Goal: Task Accomplishment & Management: Manage account settings

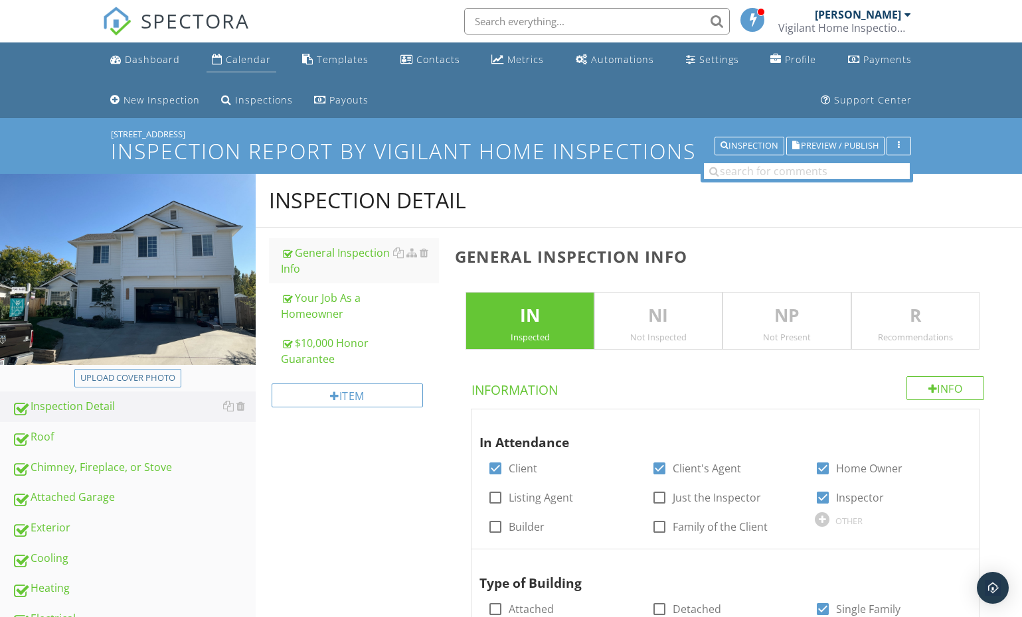
click at [245, 56] on div "Calendar" at bounding box center [248, 59] width 45 height 13
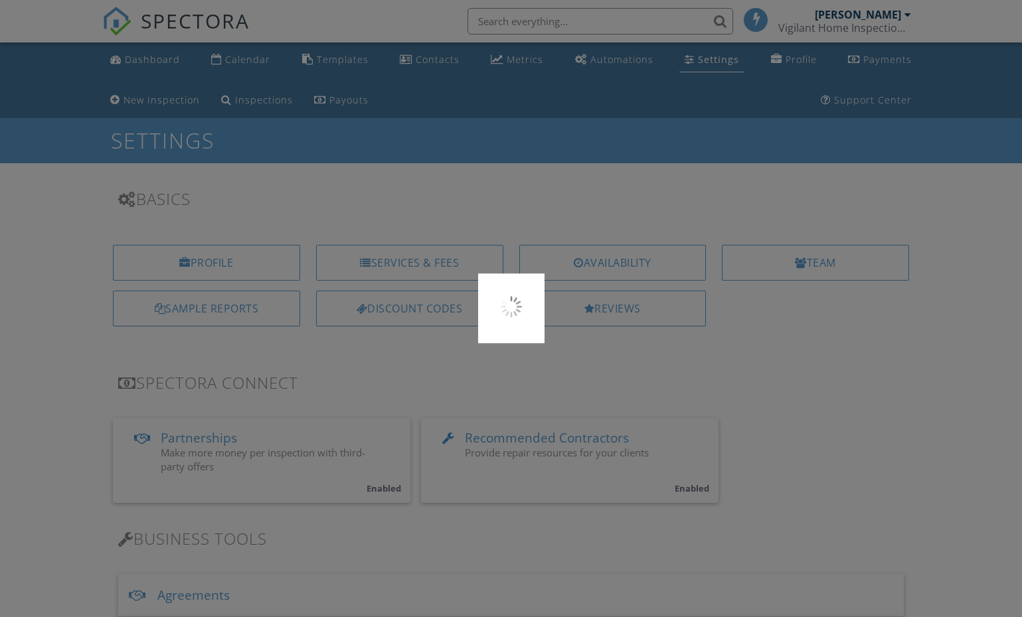
scroll to position [9, 0]
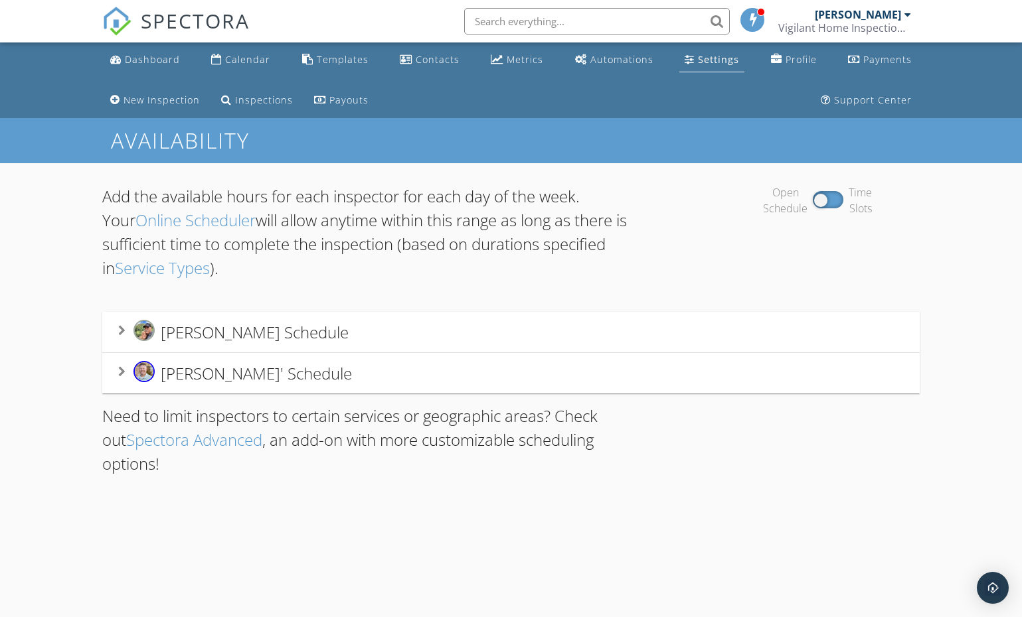
click at [207, 374] on span "Ryan Nichols' Schedule" at bounding box center [256, 373] width 191 height 22
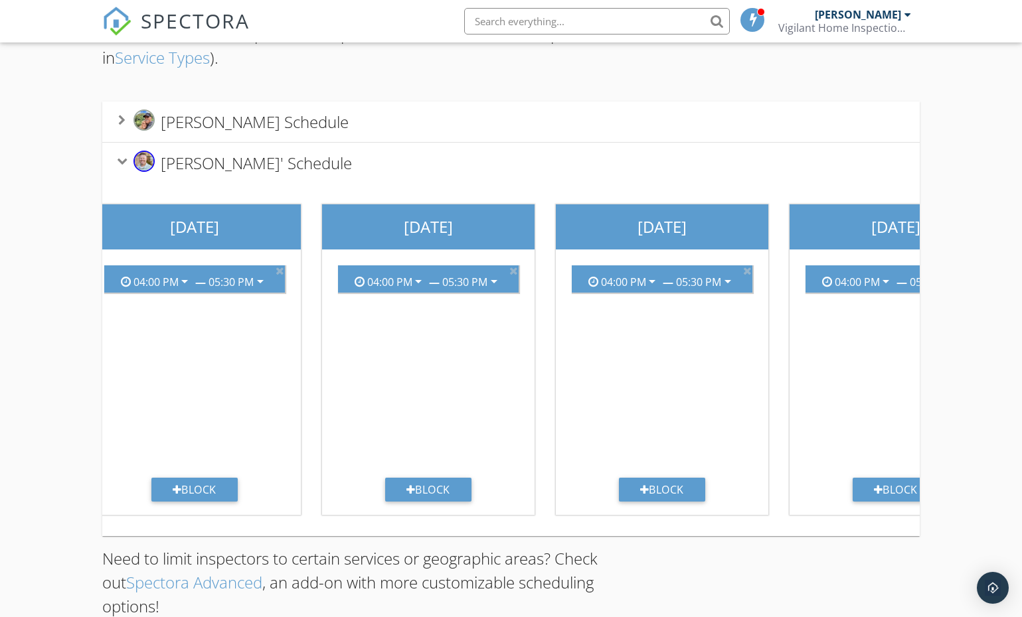
scroll to position [0, 493]
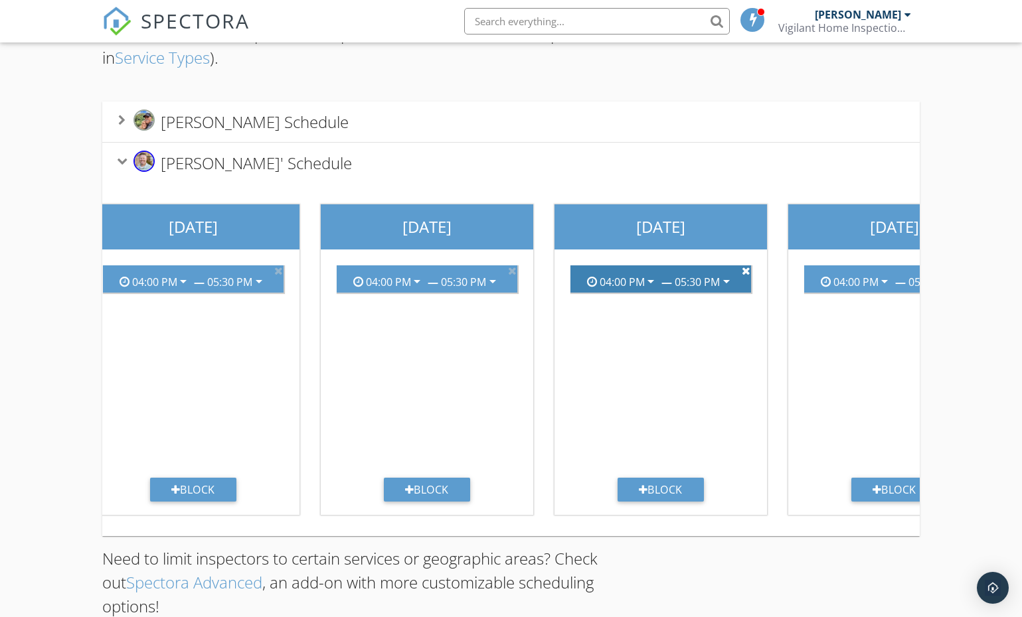
click at [747, 271] on icon at bounding box center [745, 271] width 9 height 11
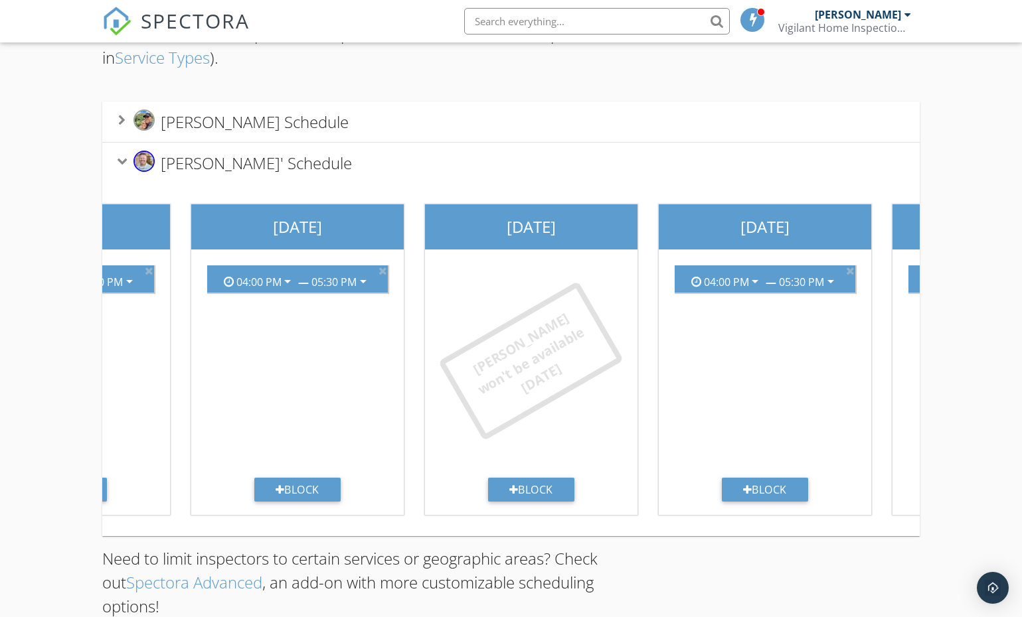
scroll to position [0, 0]
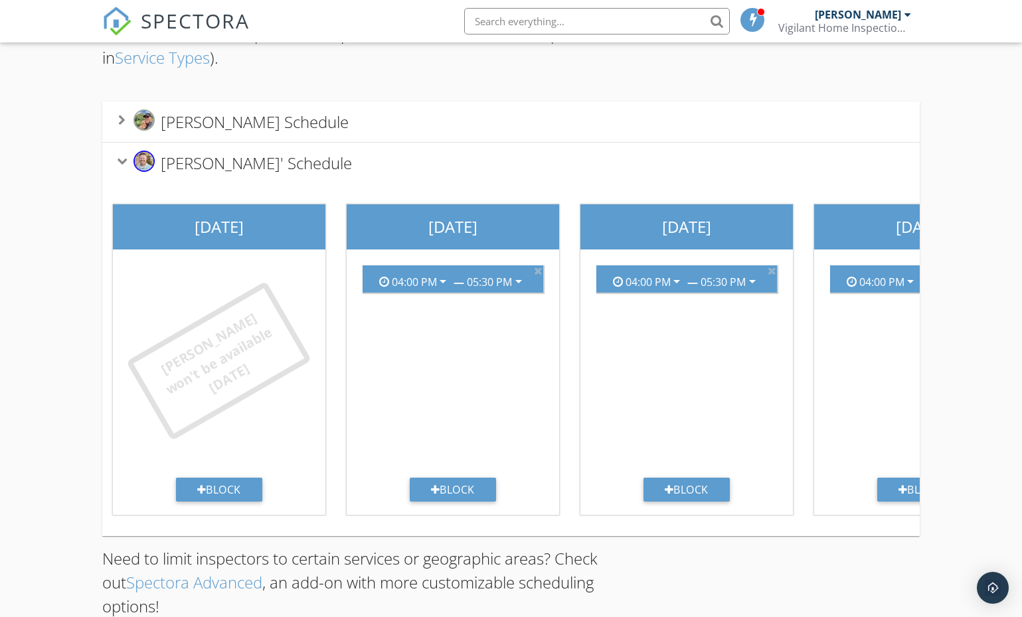
click at [151, 21] on span "SPECTORA" at bounding box center [195, 21] width 109 height 28
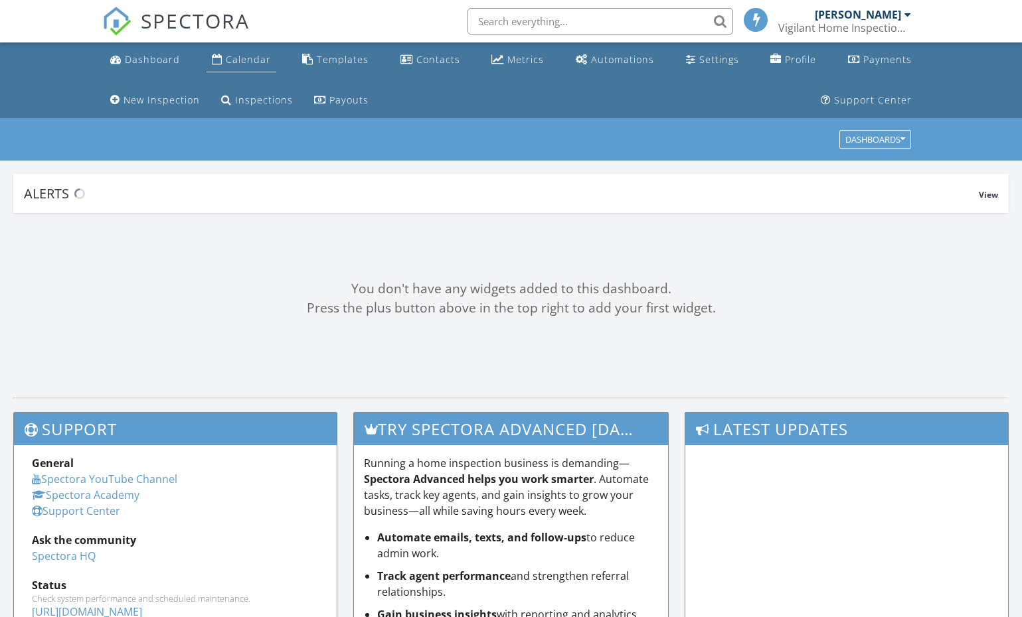
click at [259, 56] on div "Calendar" at bounding box center [248, 59] width 45 height 13
click at [254, 60] on div "Calendar" at bounding box center [248, 59] width 45 height 13
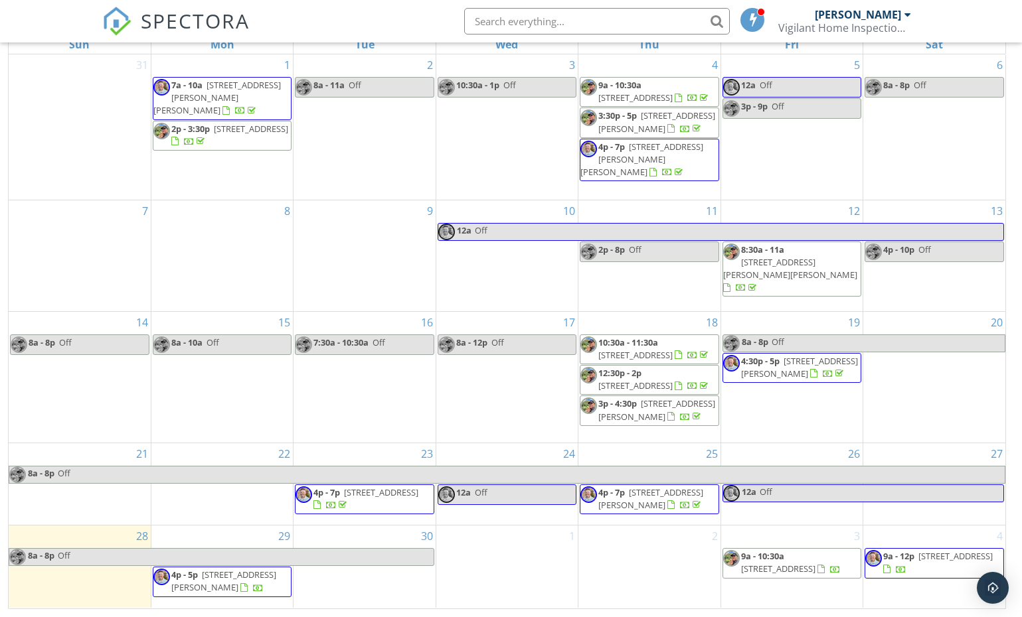
scroll to position [217, 0]
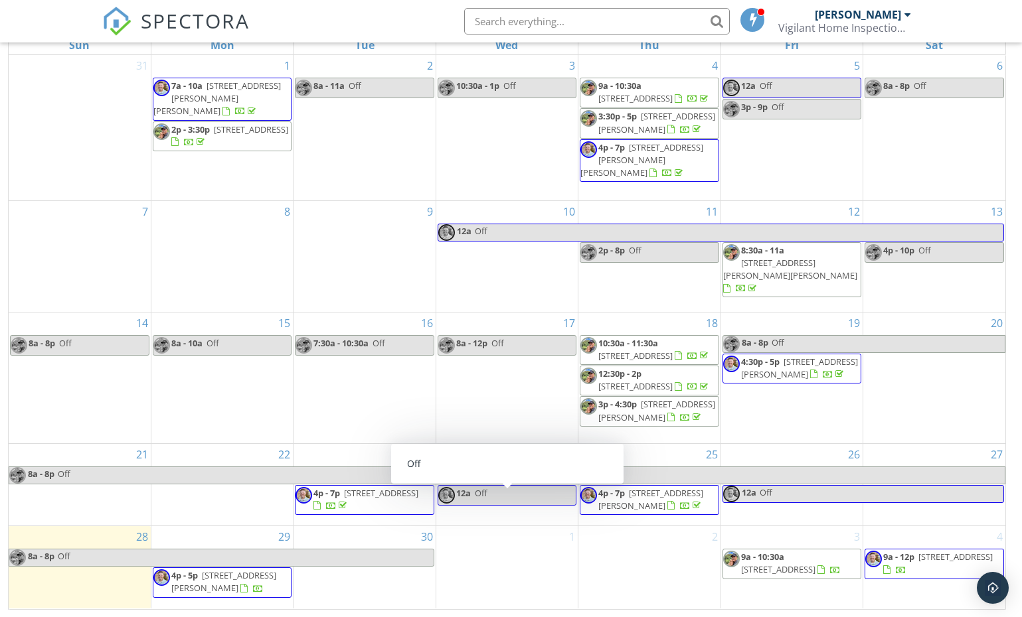
click at [528, 499] on link "12a Off" at bounding box center [506, 495] width 139 height 21
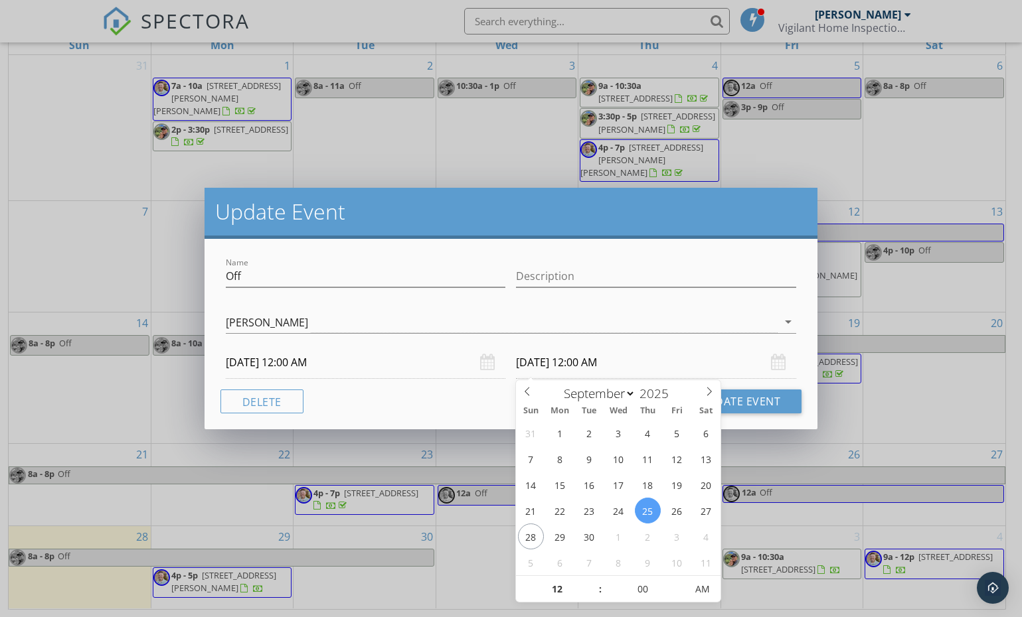
click at [537, 368] on input "[DATE] 12:00 AM" at bounding box center [656, 363] width 280 height 33
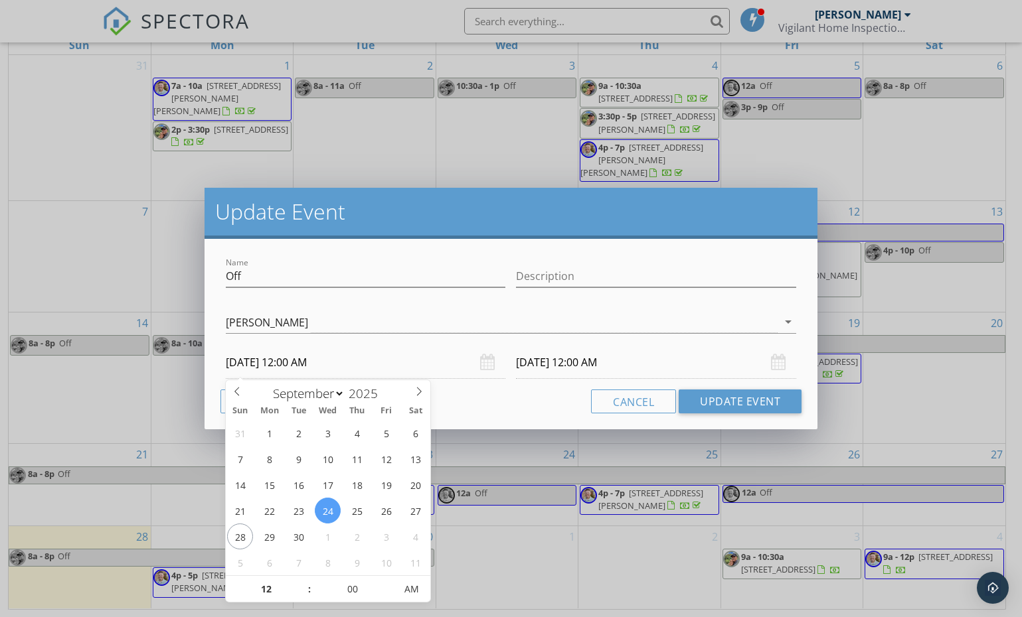
click at [469, 361] on input "09/24/2025 12:00 AM" at bounding box center [366, 363] width 280 height 33
select select "9"
type input "10/08/2025 12:00 AM"
type input "10/09/2025 12:00 AM"
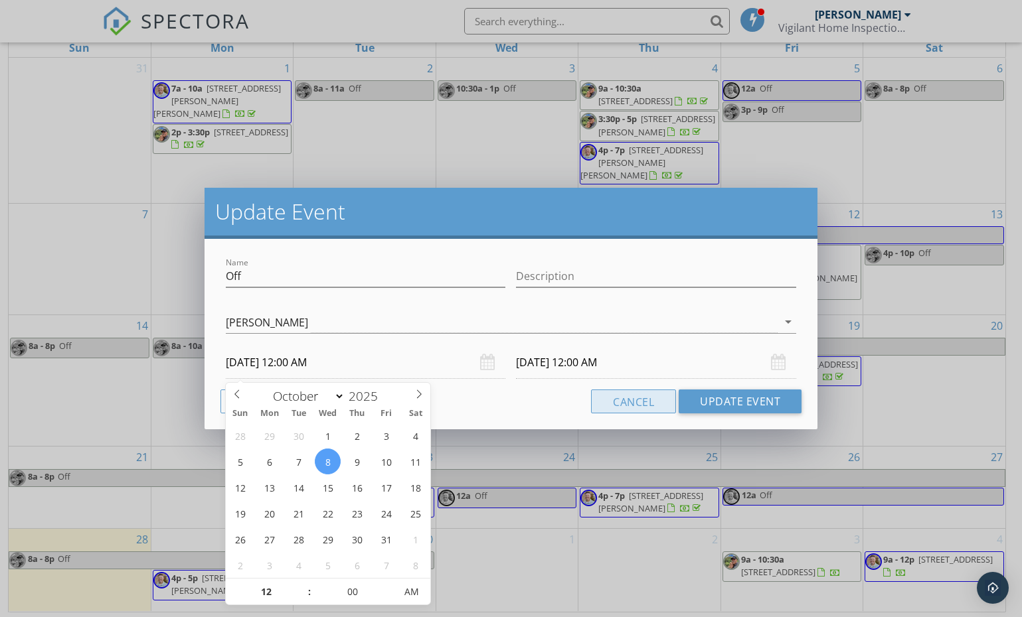
click at [690, 406] on button "Update Event" at bounding box center [739, 402] width 123 height 24
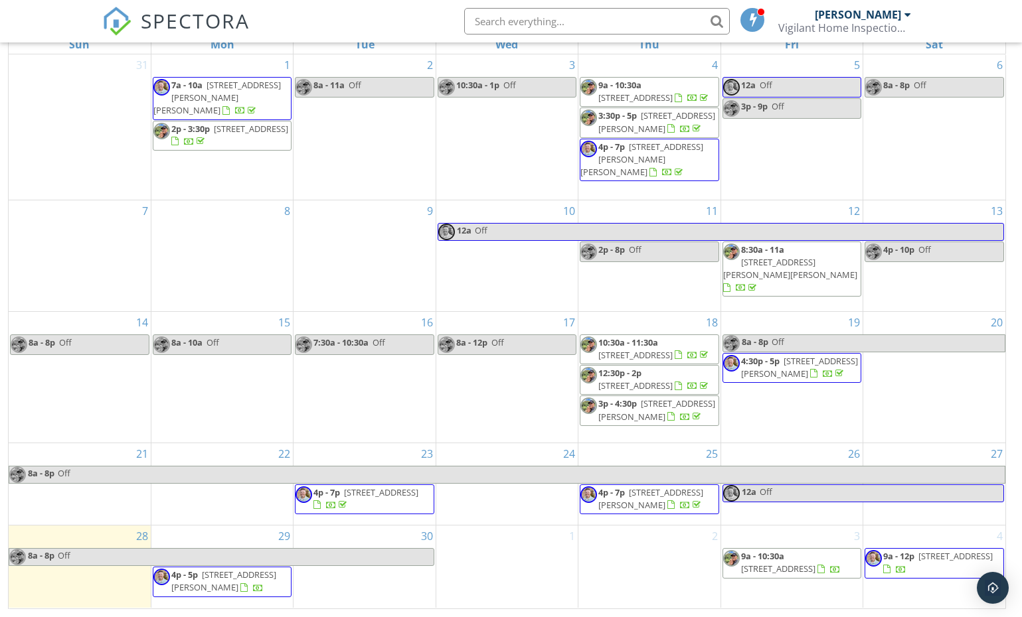
scroll to position [217, 0]
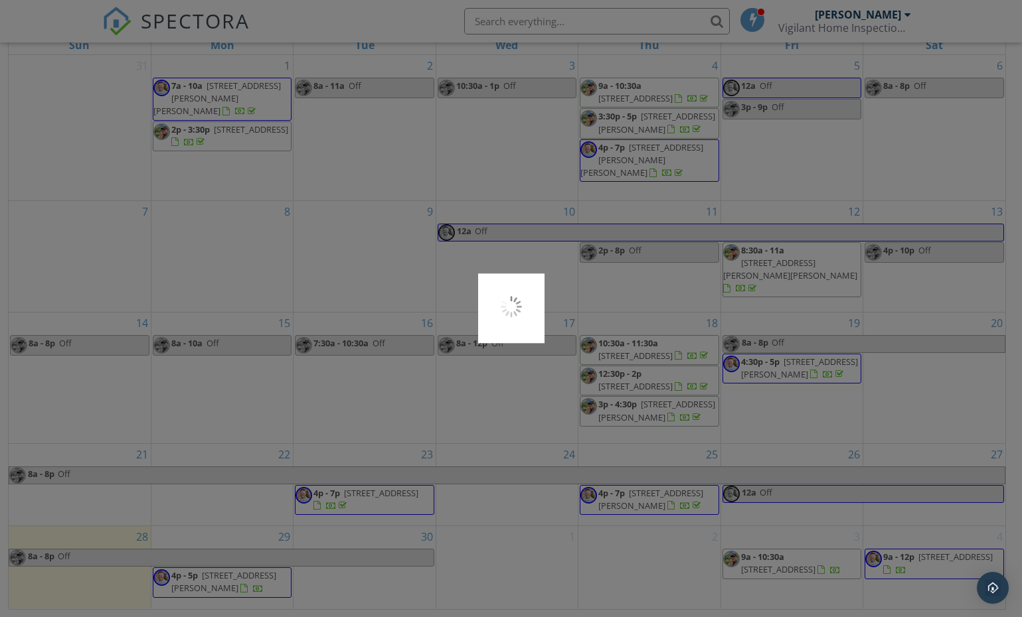
click at [653, 499] on div at bounding box center [511, 308] width 1022 height 617
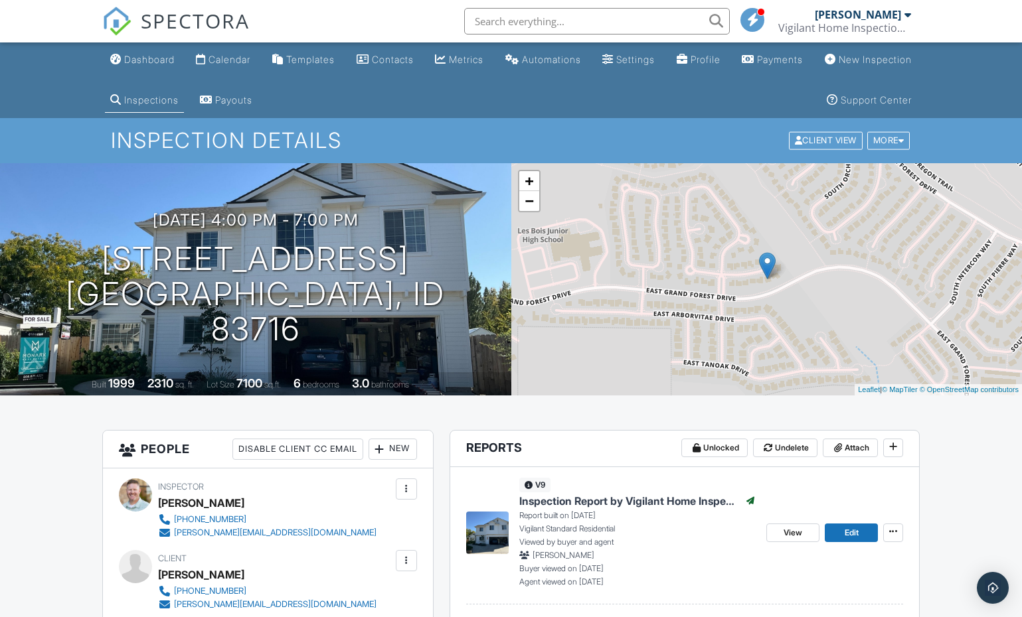
click at [548, 499] on span "Inspection Report by Vigilant Home Inspections" at bounding box center [629, 501] width 220 height 15
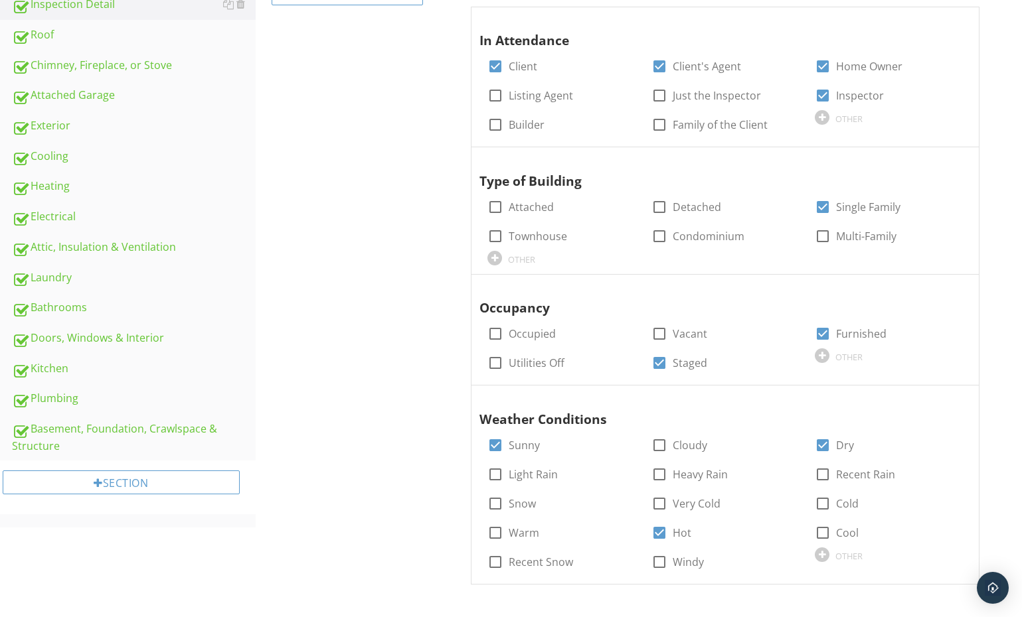
scroll to position [400, 0]
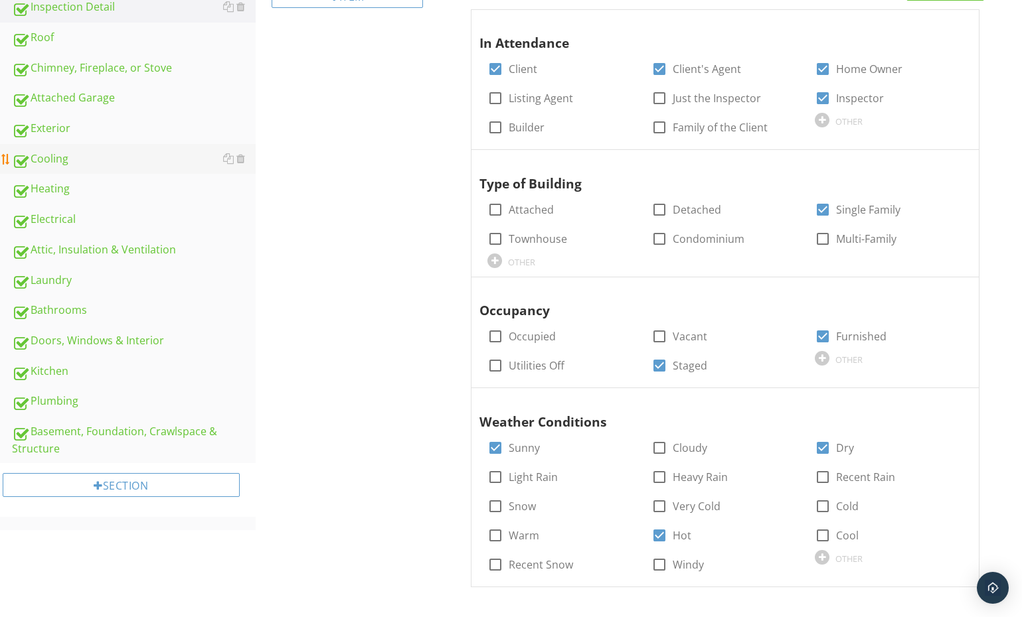
drag, startPoint x: 66, startPoint y: 159, endPoint x: 54, endPoint y: 159, distance: 12.6
click at [66, 159] on div "Cooling" at bounding box center [134, 159] width 244 height 17
click at [54, 159] on div "Cooling" at bounding box center [134, 159] width 244 height 17
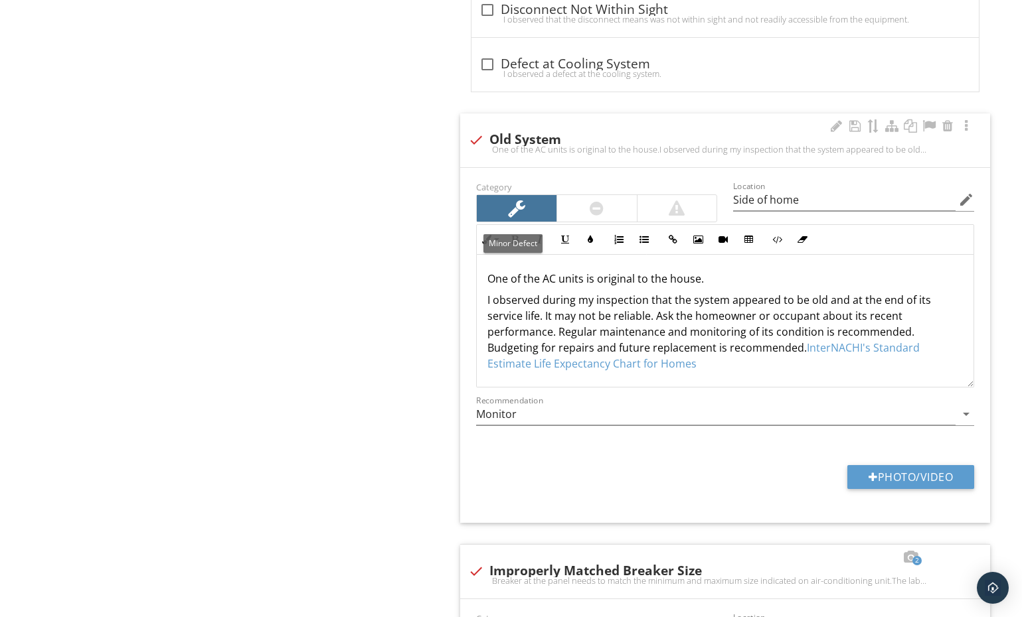
scroll to position [4201, 0]
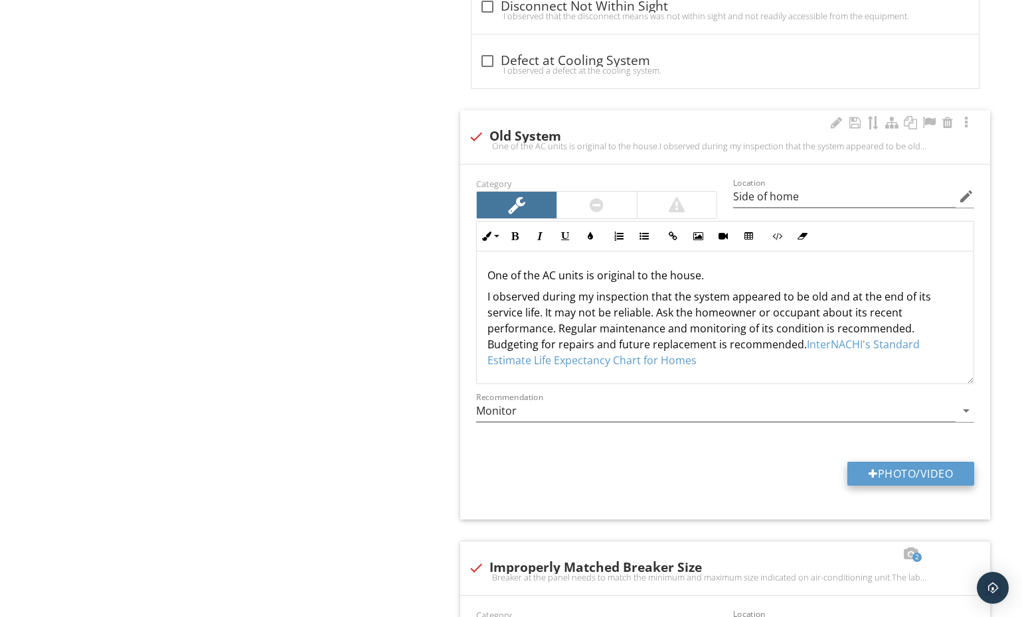
click at [895, 482] on button "Photo/Video" at bounding box center [910, 474] width 127 height 24
type input "C:\fakepath\photo.jpg"
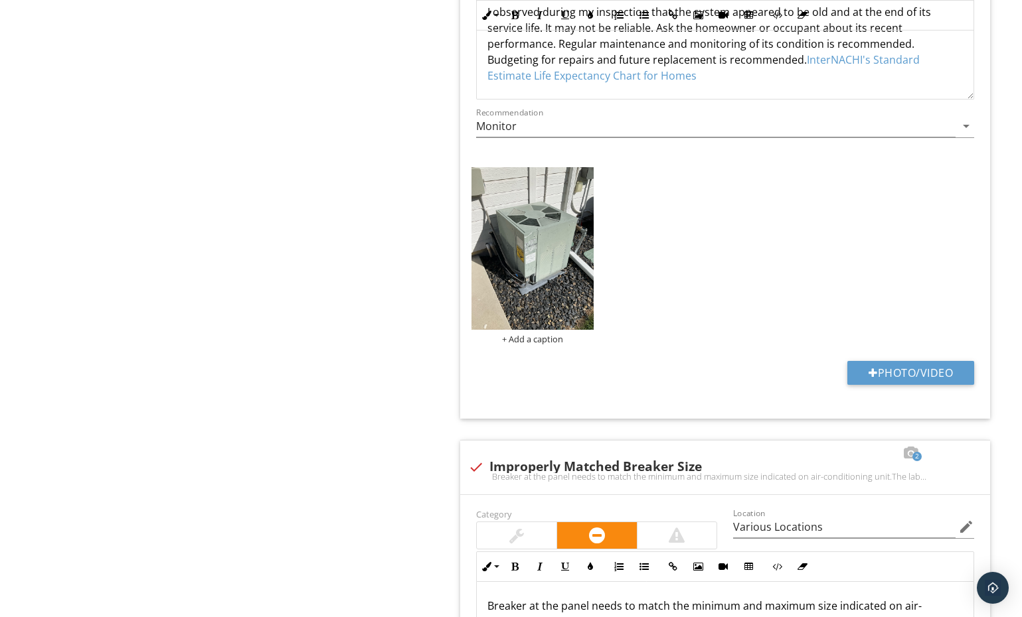
scroll to position [4668, 0]
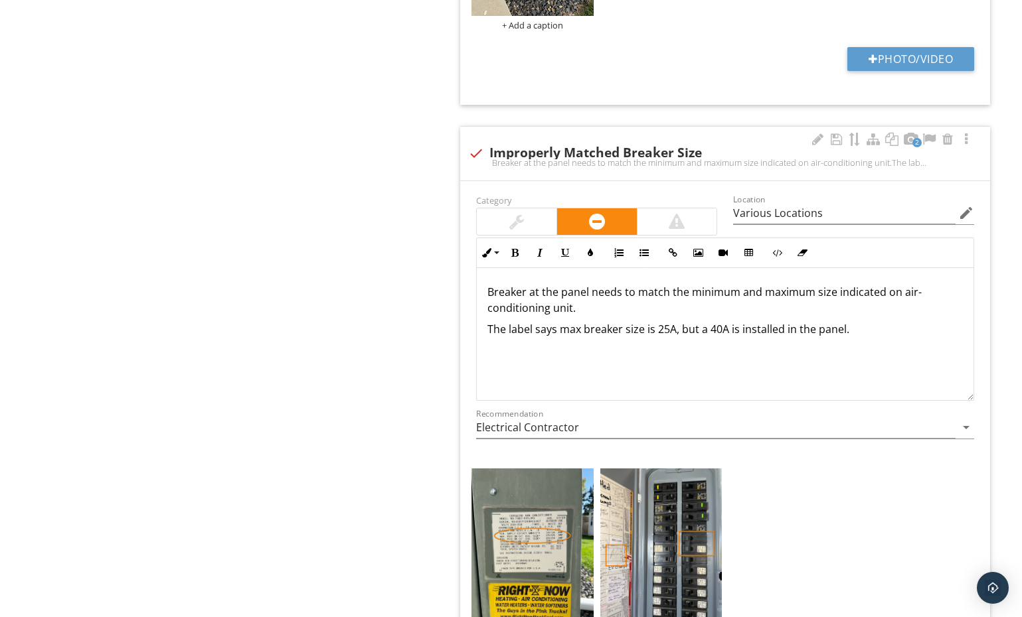
click at [473, 158] on div at bounding box center [476, 153] width 23 height 23
checkbox input "true"
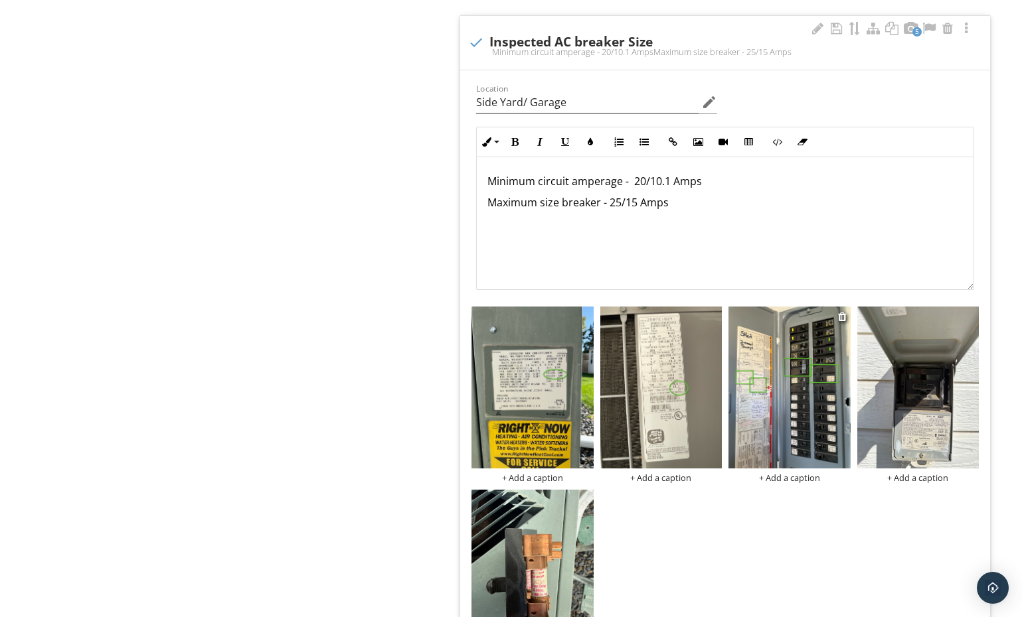
scroll to position [2916, 0]
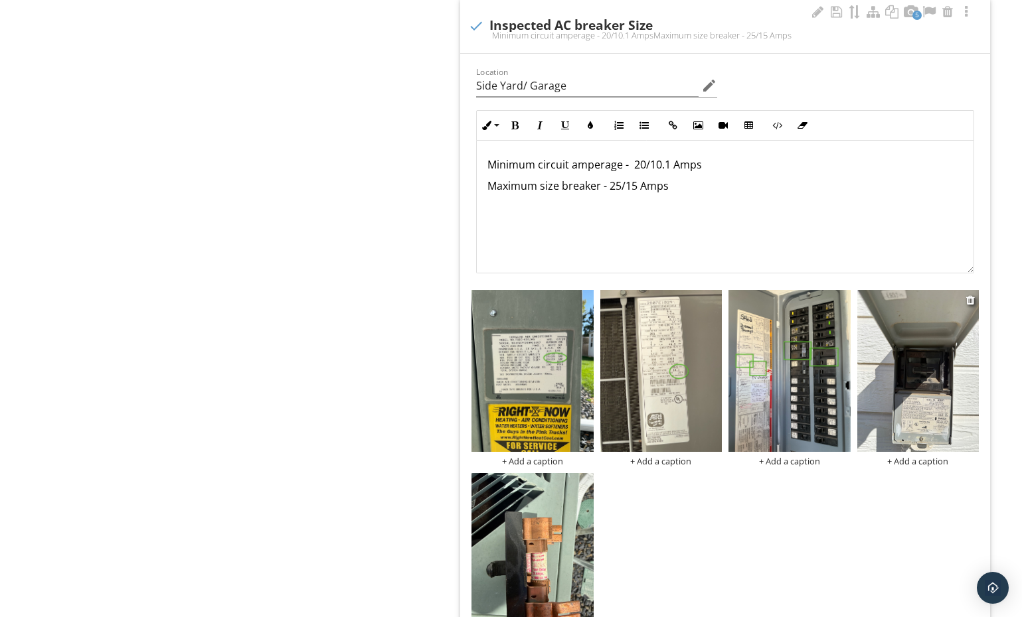
click at [901, 361] on img at bounding box center [917, 371] width 121 height 163
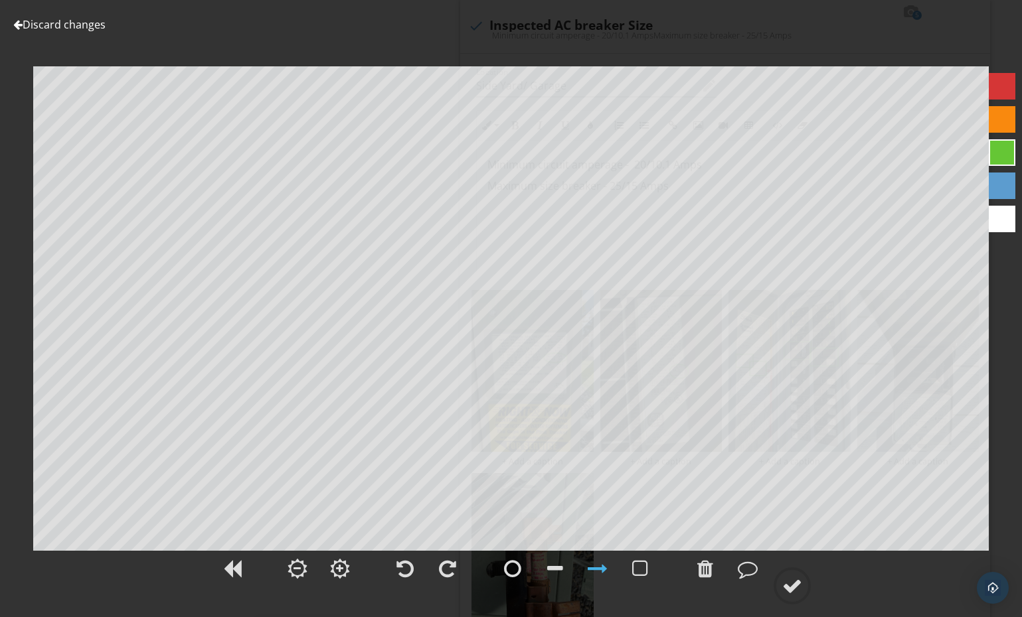
click at [79, 26] on link "Discard changes" at bounding box center [59, 24] width 92 height 15
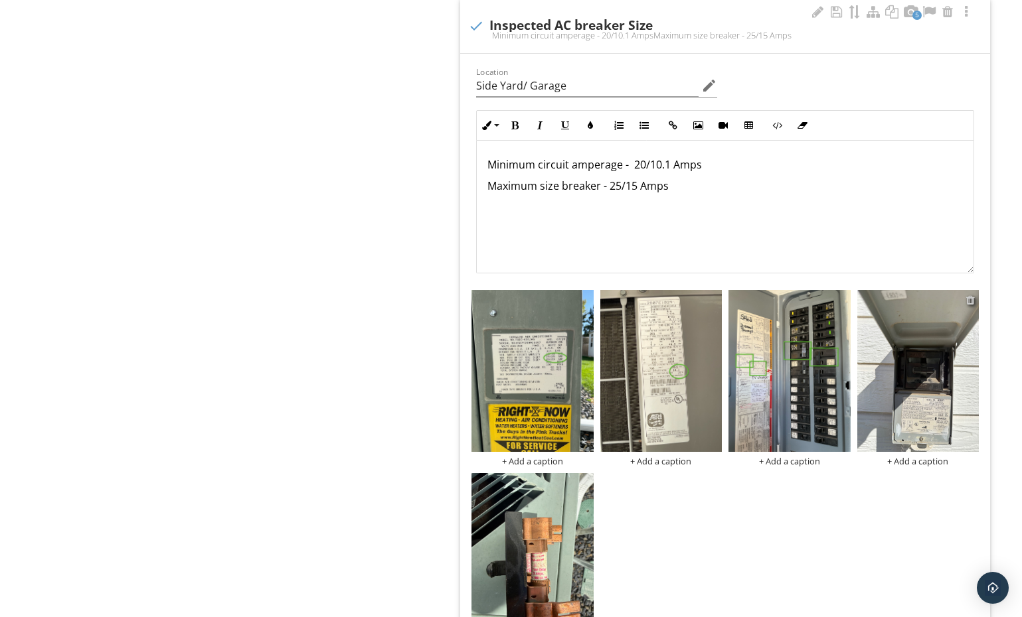
click at [970, 305] on div at bounding box center [970, 300] width 9 height 11
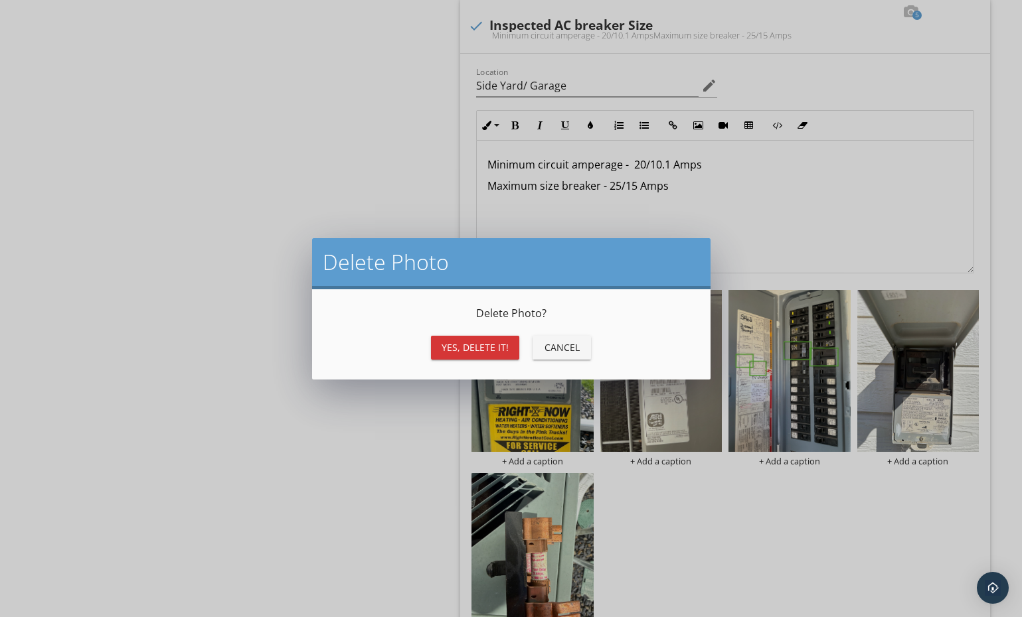
click at [496, 338] on button "Yes, Delete it!" at bounding box center [475, 348] width 88 height 24
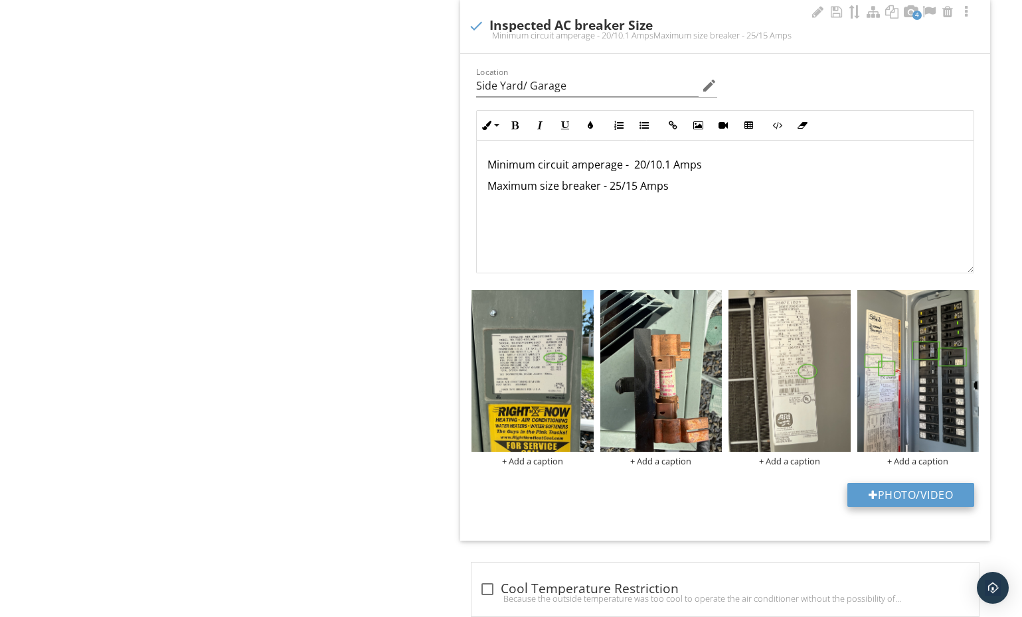
click at [951, 502] on button "Photo/Video" at bounding box center [910, 495] width 127 height 24
type input "C:\fakepath\data.jpeg"
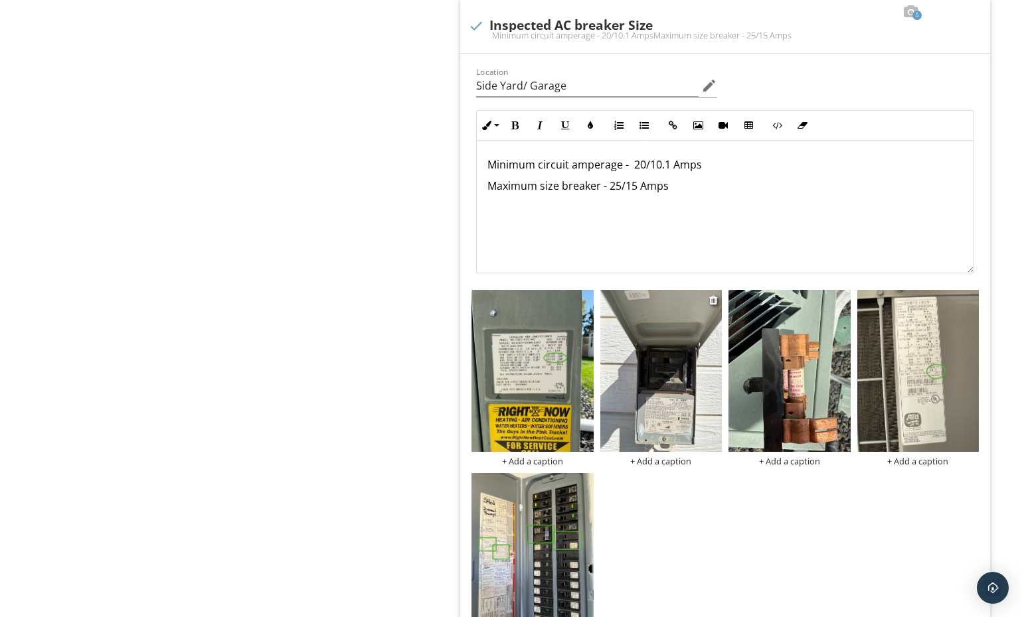
drag, startPoint x: 551, startPoint y: 355, endPoint x: 648, endPoint y: 355, distance: 96.9
click at [648, 287] on div "+ Add a caption + Add a caption + Add a caption + Add a caption + Add a caption" at bounding box center [725, 287] width 514 height 0
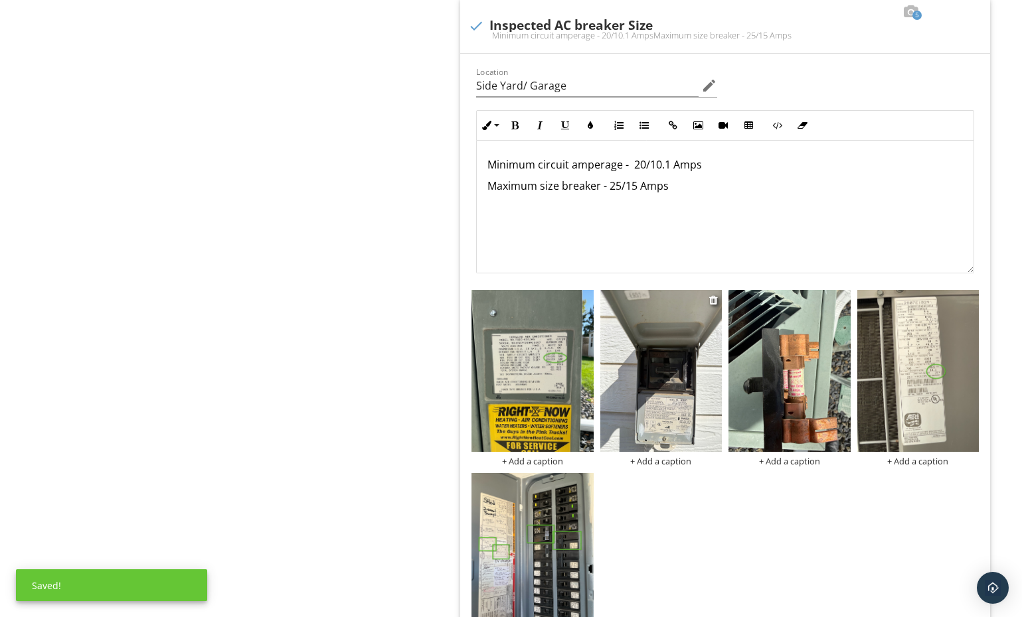
click at [633, 370] on img at bounding box center [660, 371] width 121 height 163
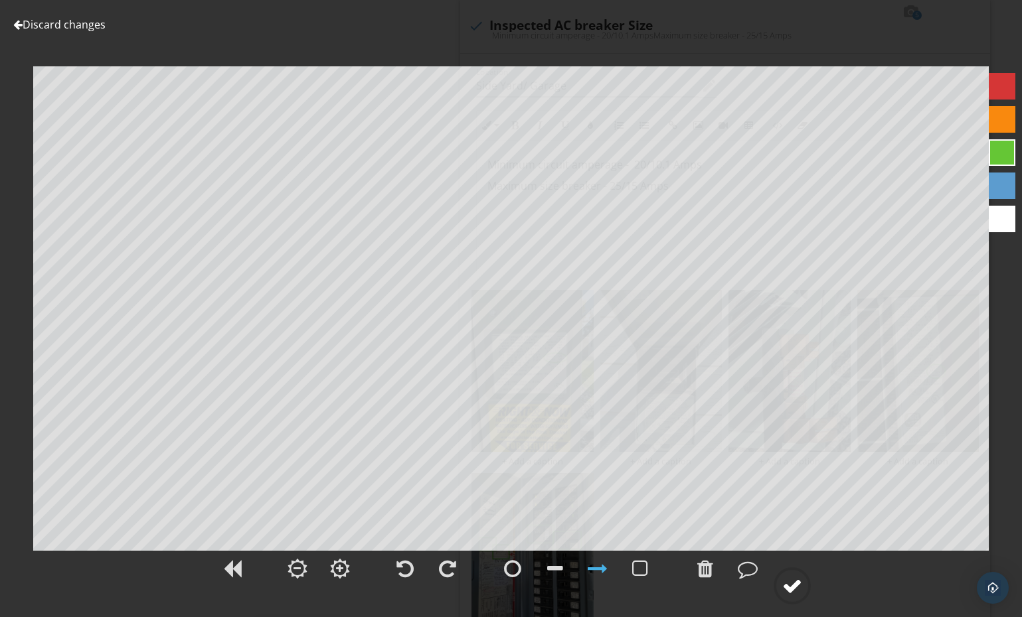
click at [794, 583] on div at bounding box center [792, 586] width 20 height 20
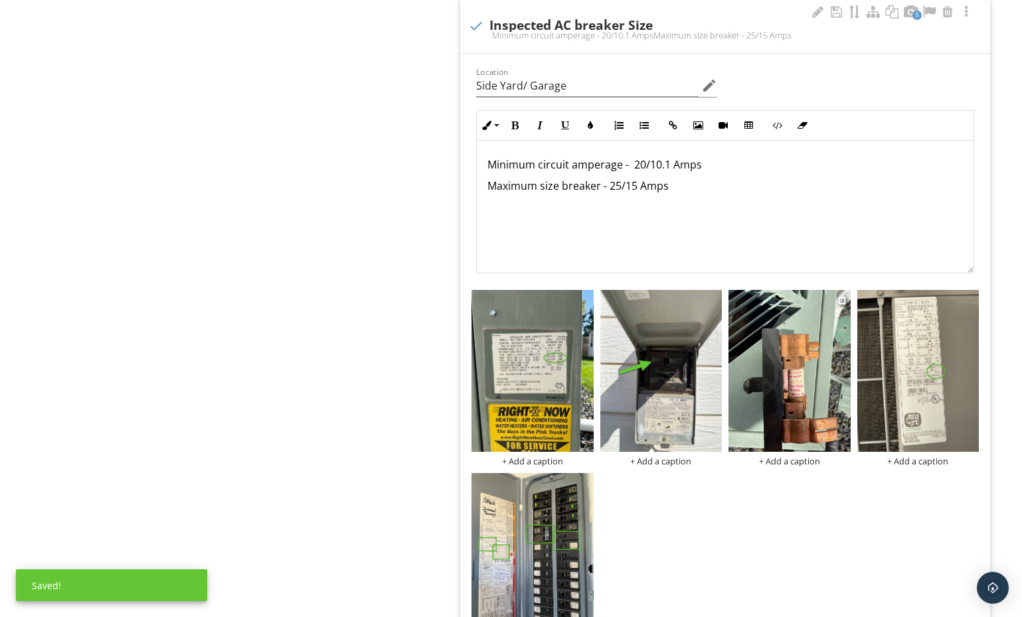
click at [795, 396] on img at bounding box center [788, 371] width 121 height 163
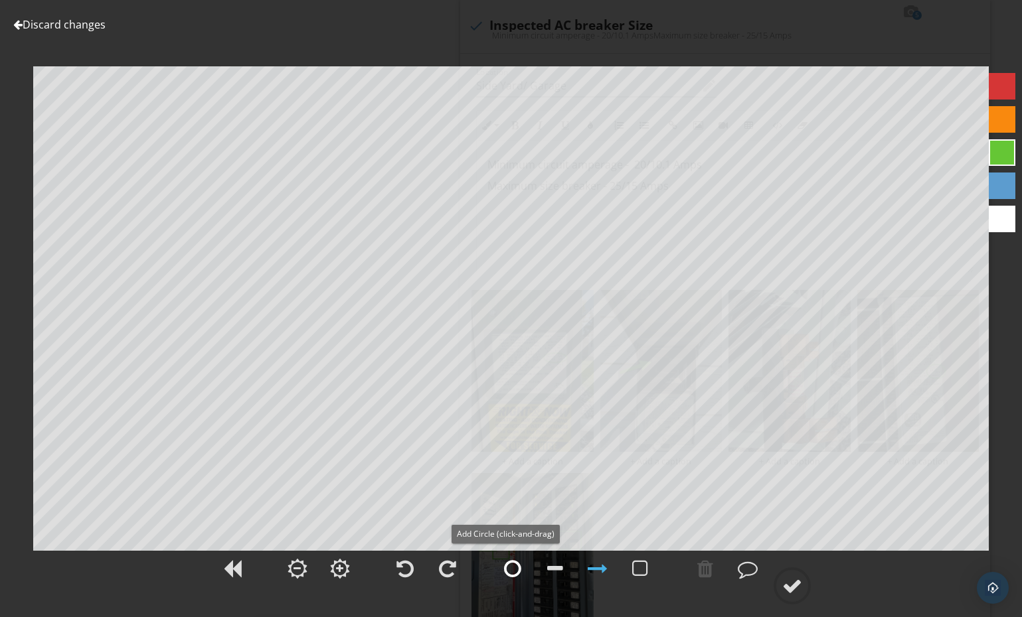
click at [514, 571] on div at bounding box center [512, 569] width 17 height 20
click at [793, 585] on div at bounding box center [792, 586] width 20 height 20
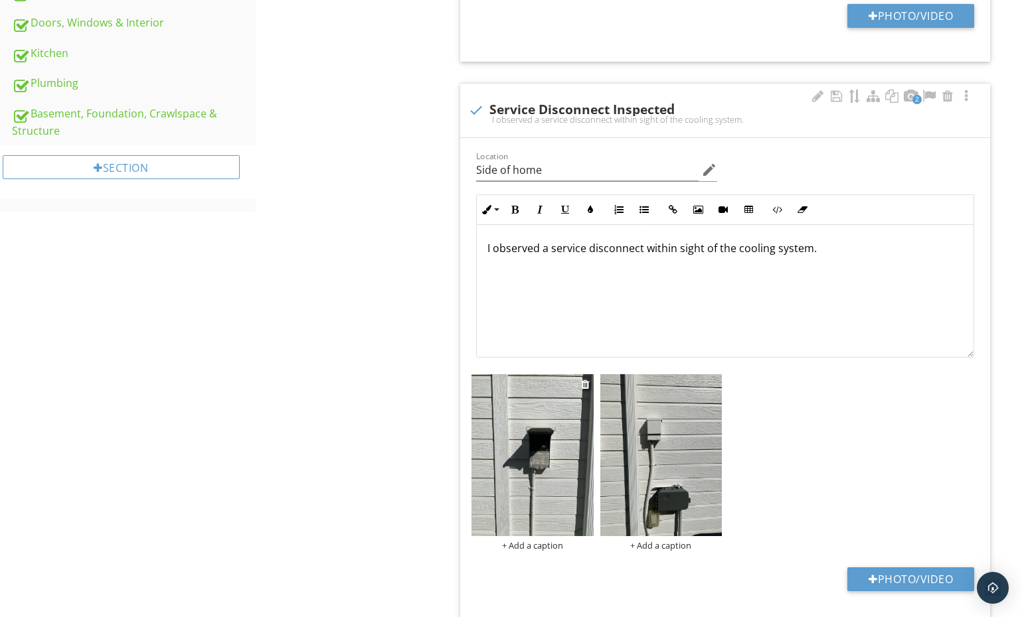
scroll to position [769, 0]
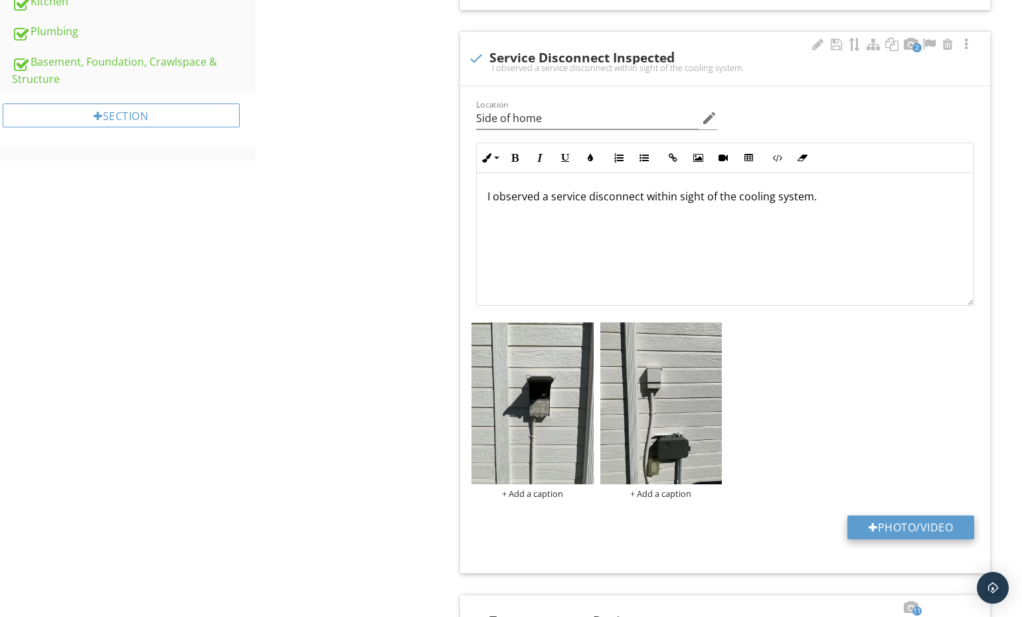
click at [888, 531] on button "Photo/Video" at bounding box center [910, 528] width 127 height 24
type input "C:\fakepath\data.jpeg"
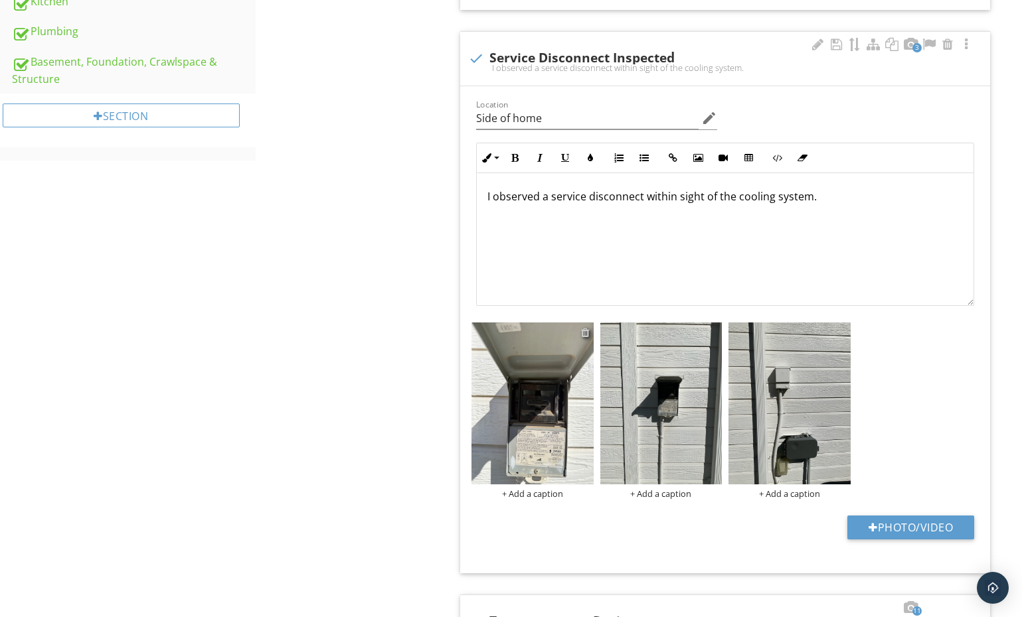
click at [586, 336] on div at bounding box center [585, 332] width 9 height 11
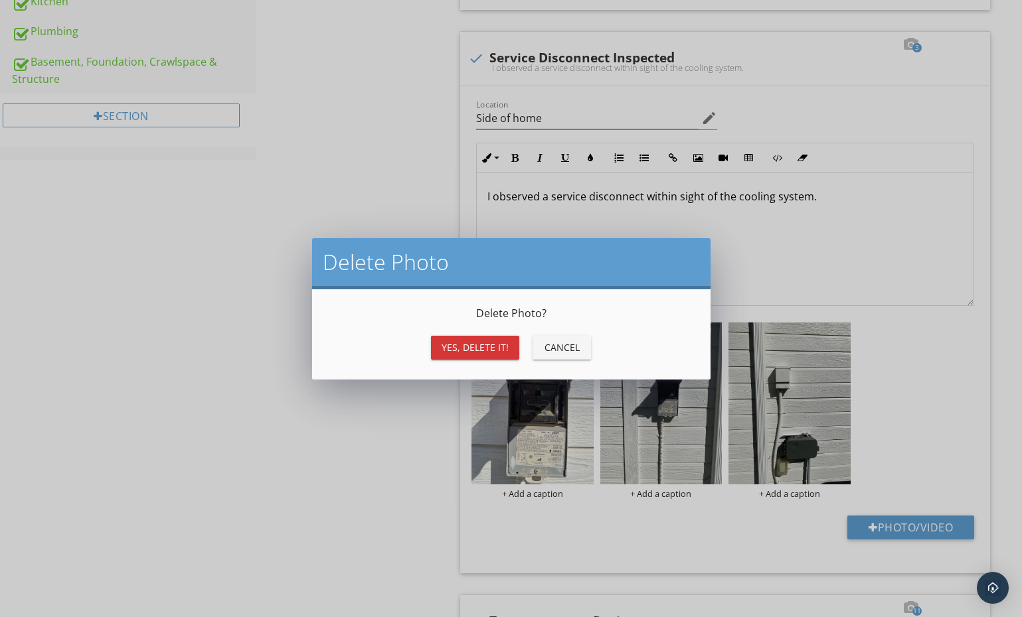
click at [483, 341] on div "Yes, Delete it!" at bounding box center [474, 348] width 67 height 14
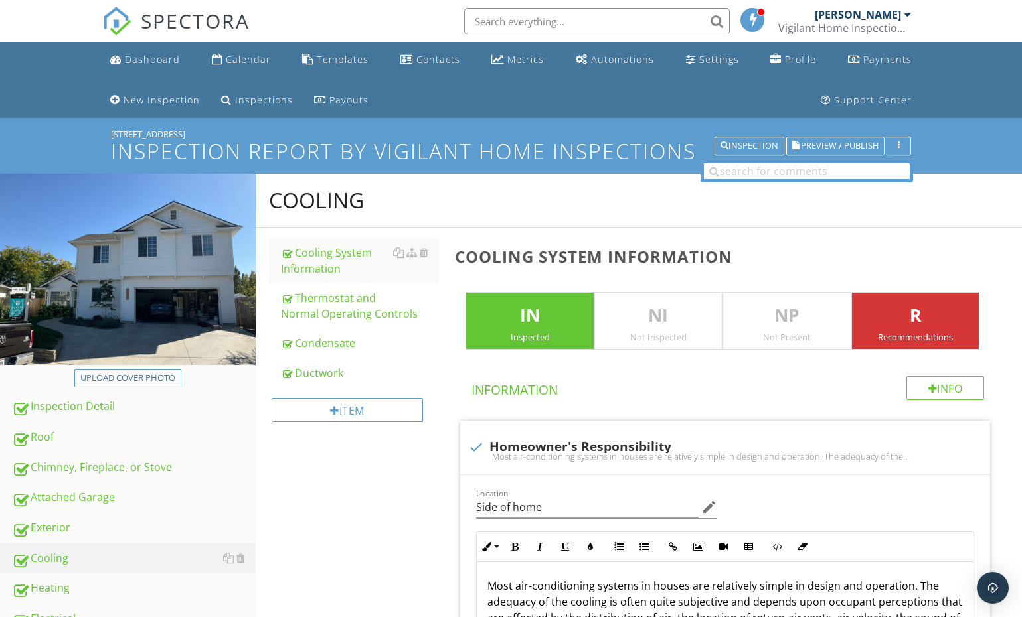
scroll to position [0, 0]
click at [847, 143] on span "Preview / Publish" at bounding box center [840, 146] width 78 height 9
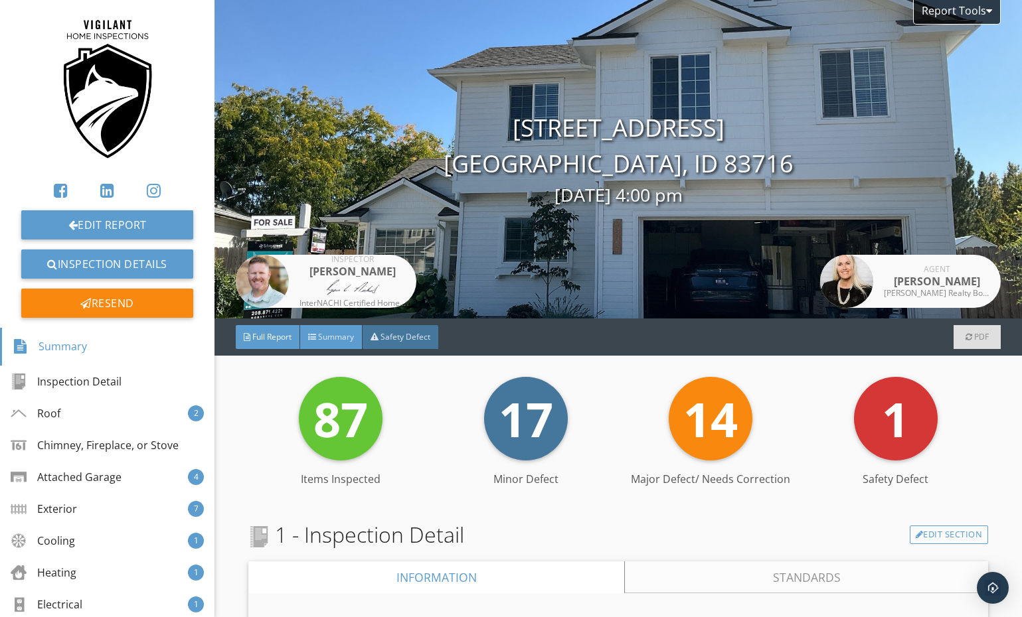
click at [333, 343] on span "Summary" at bounding box center [336, 336] width 36 height 11
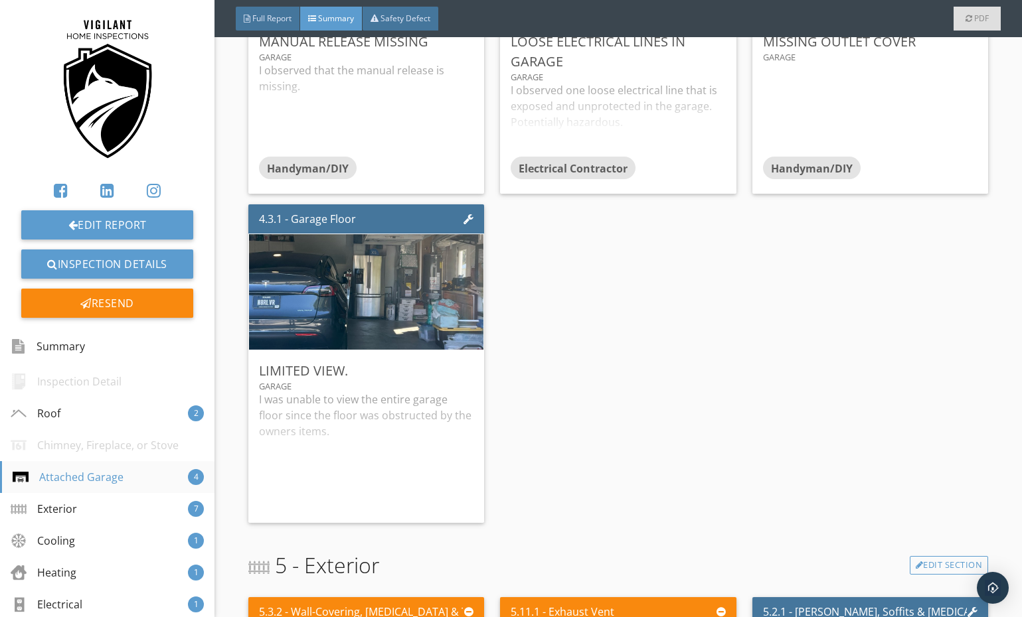
scroll to position [938, 0]
click at [84, 556] on div "Cooling 1" at bounding box center [107, 541] width 214 height 32
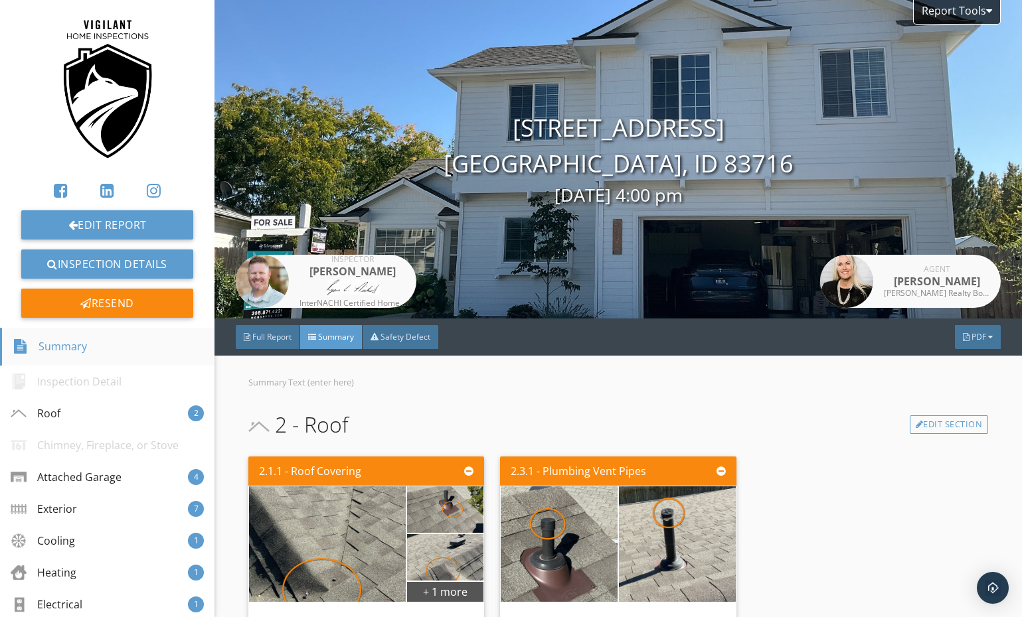
scroll to position [0, 0]
click at [105, 299] on div "Resend" at bounding box center [107, 303] width 172 height 29
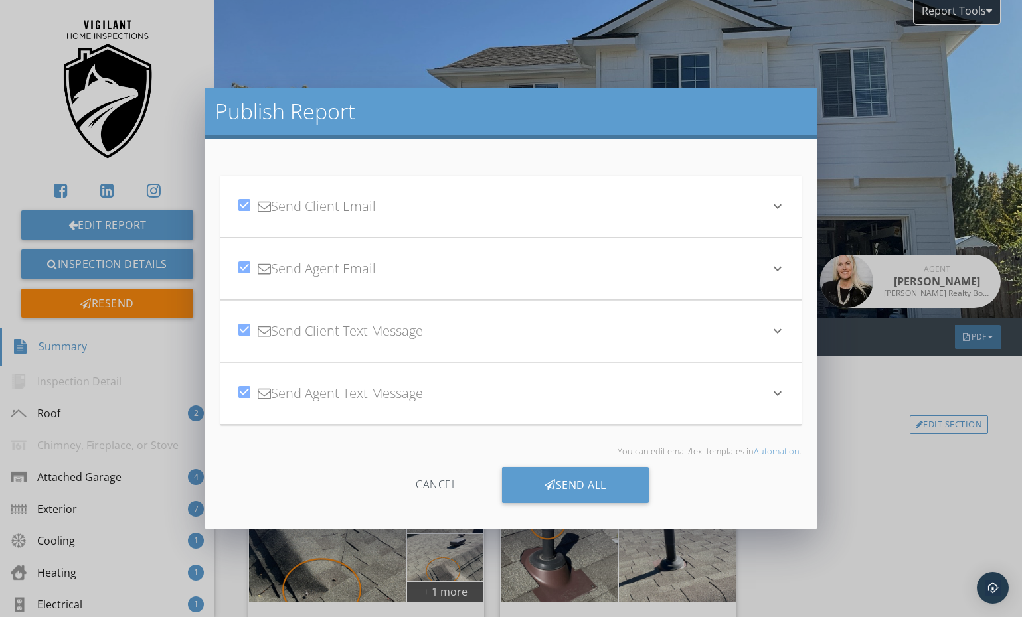
click at [420, 198] on div "check_box Send Client Email" at bounding box center [502, 206] width 533 height 45
click at [775, 202] on icon "keyboard_arrow_down" at bounding box center [777, 206] width 16 height 16
drag, startPoint x: 249, startPoint y: 327, endPoint x: 246, endPoint y: 339, distance: 12.4
click at [249, 327] on div at bounding box center [244, 330] width 23 height 23
checkbox input "false"
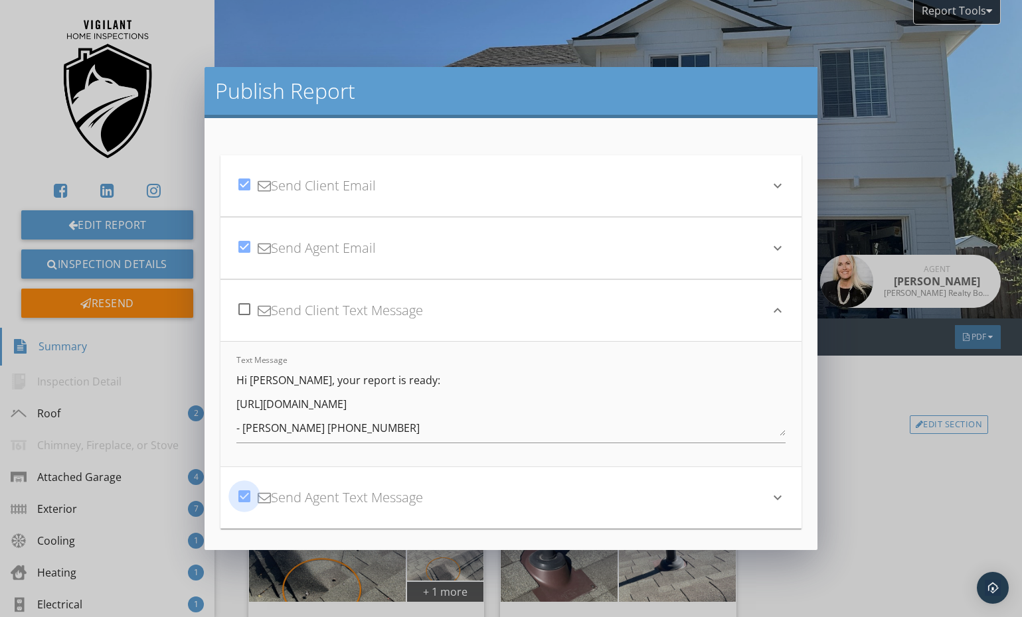
click at [246, 497] on div at bounding box center [244, 496] width 23 height 23
checkbox input "false"
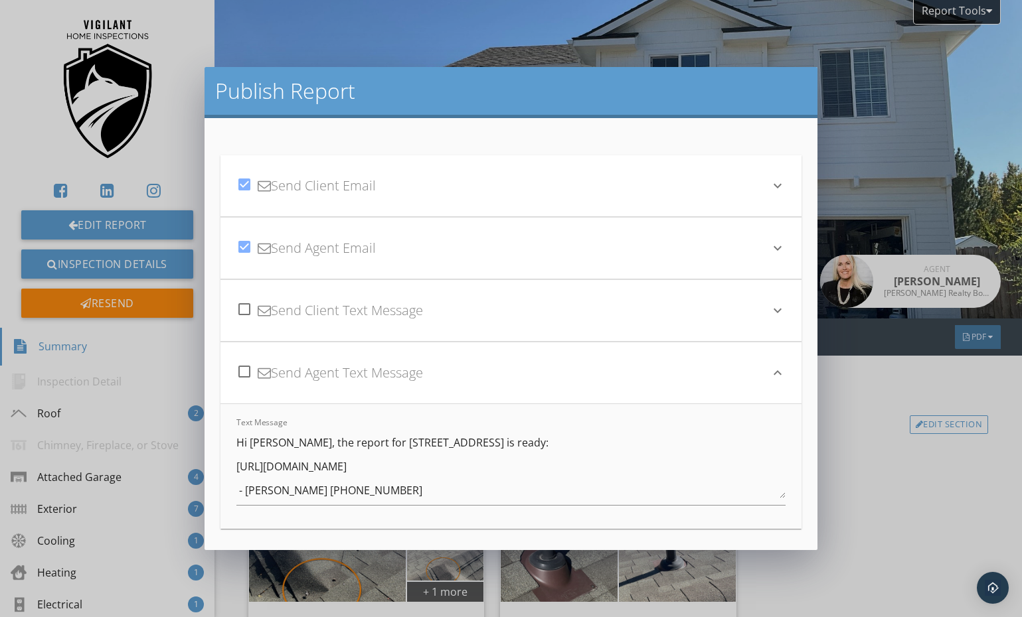
click at [785, 249] on icon "keyboard_arrow_down" at bounding box center [777, 248] width 16 height 16
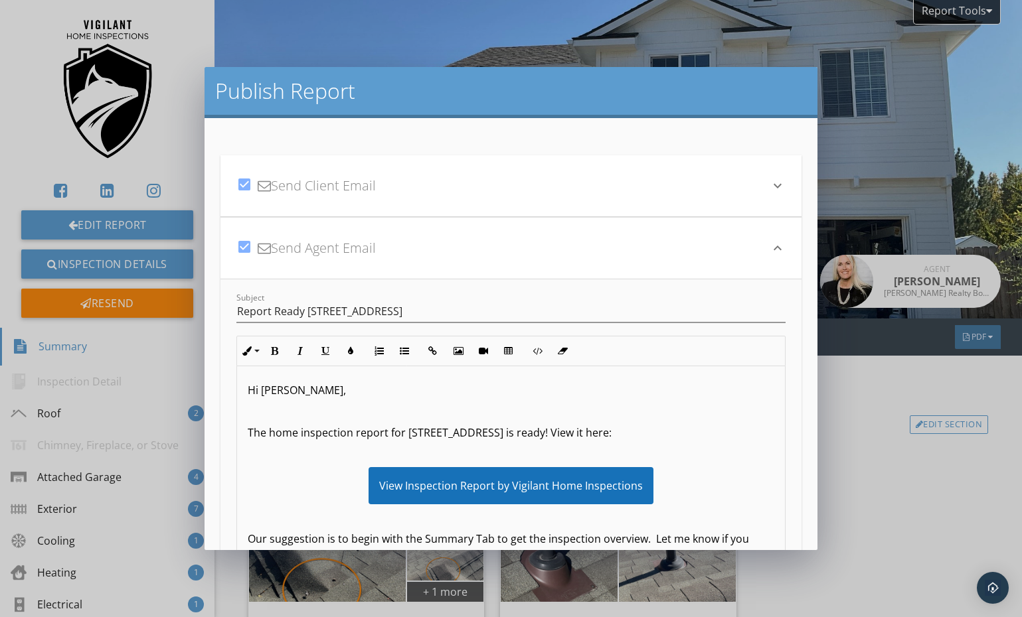
click at [775, 185] on icon "keyboard_arrow_down" at bounding box center [777, 186] width 16 height 16
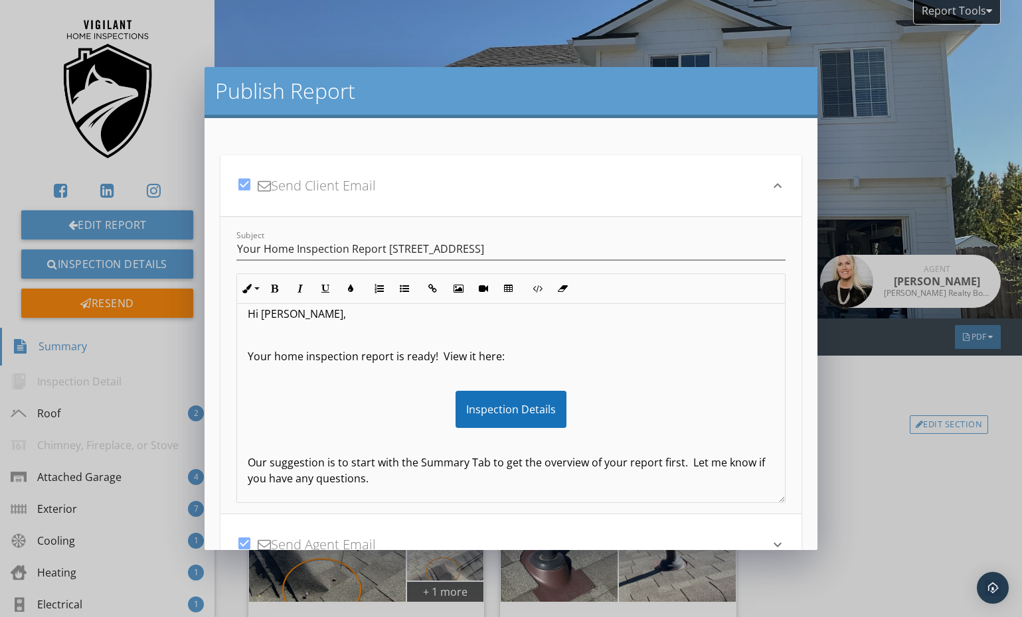
scroll to position [16, 0]
drag, startPoint x: 512, startPoint y: 359, endPoint x: 378, endPoint y: 348, distance: 134.6
click at [398, 354] on p "Your home inspection report is ready! View it here:" at bounding box center [511, 355] width 526 height 16
click at [332, 334] on p at bounding box center [511, 333] width 526 height 16
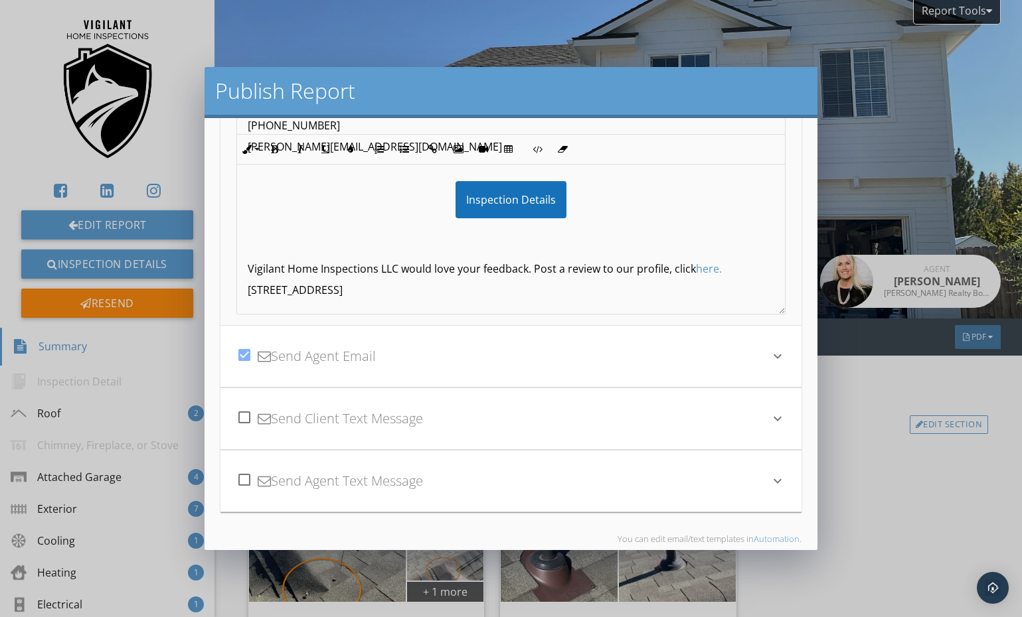
scroll to position [192, 0]
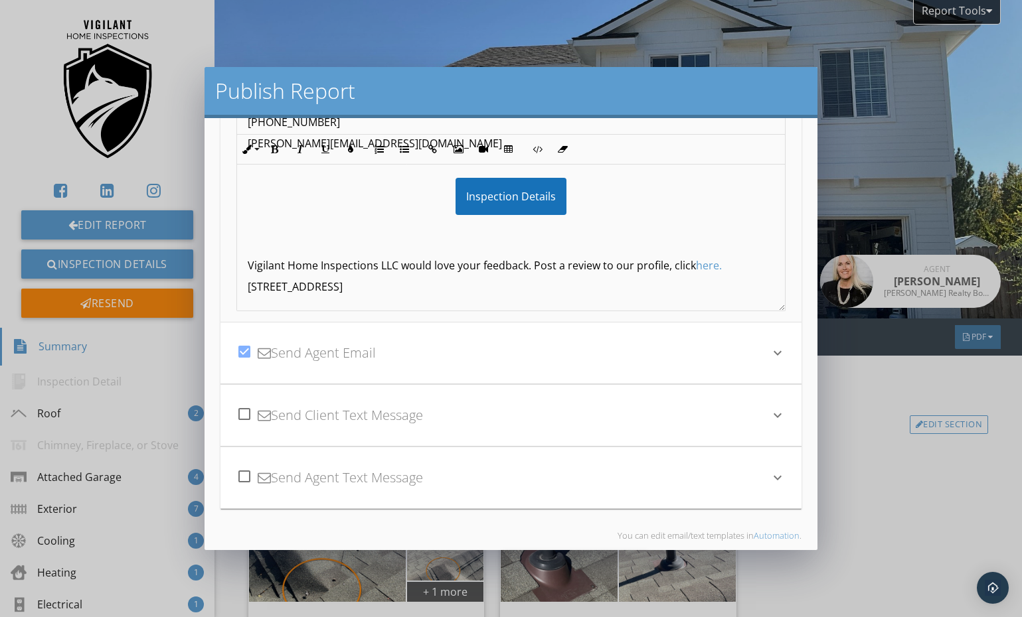
click at [309, 354] on div "check_box Send Agent Email" at bounding box center [502, 353] width 533 height 45
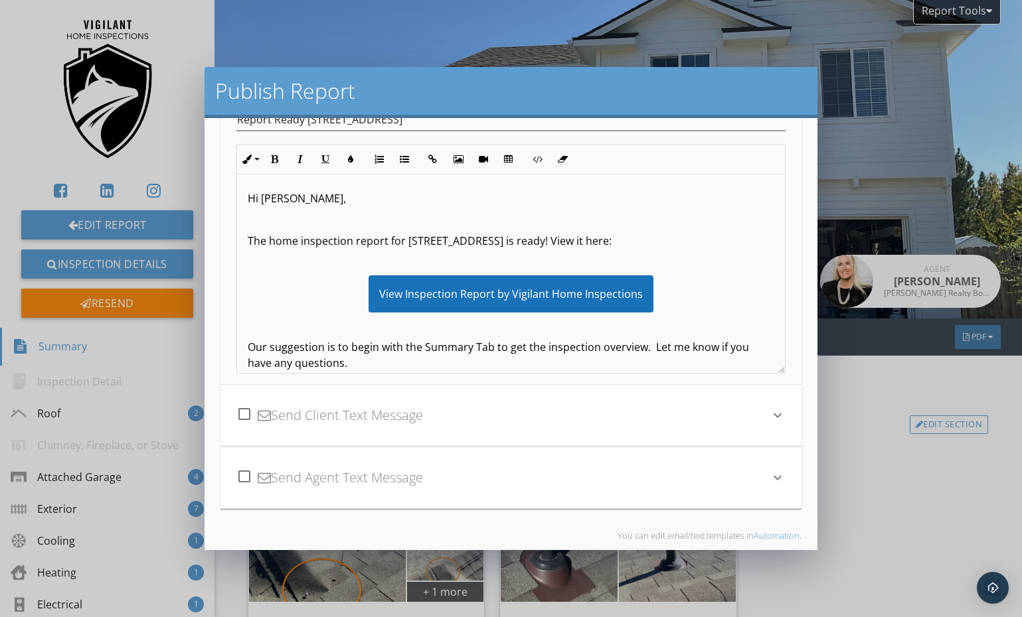
click at [325, 219] on p at bounding box center [511, 220] width 526 height 16
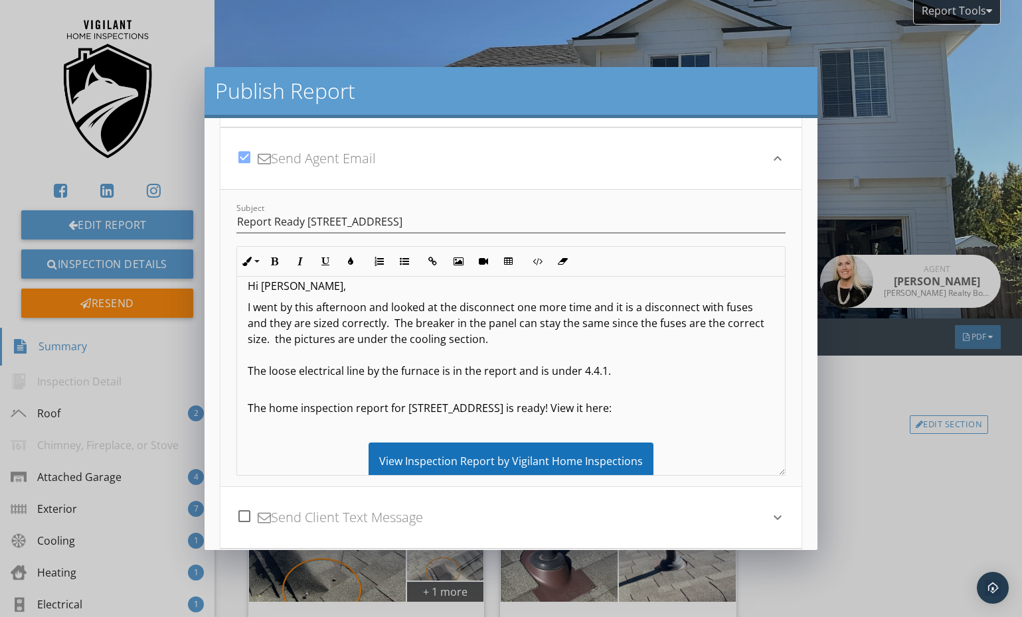
scroll to position [11, 0]
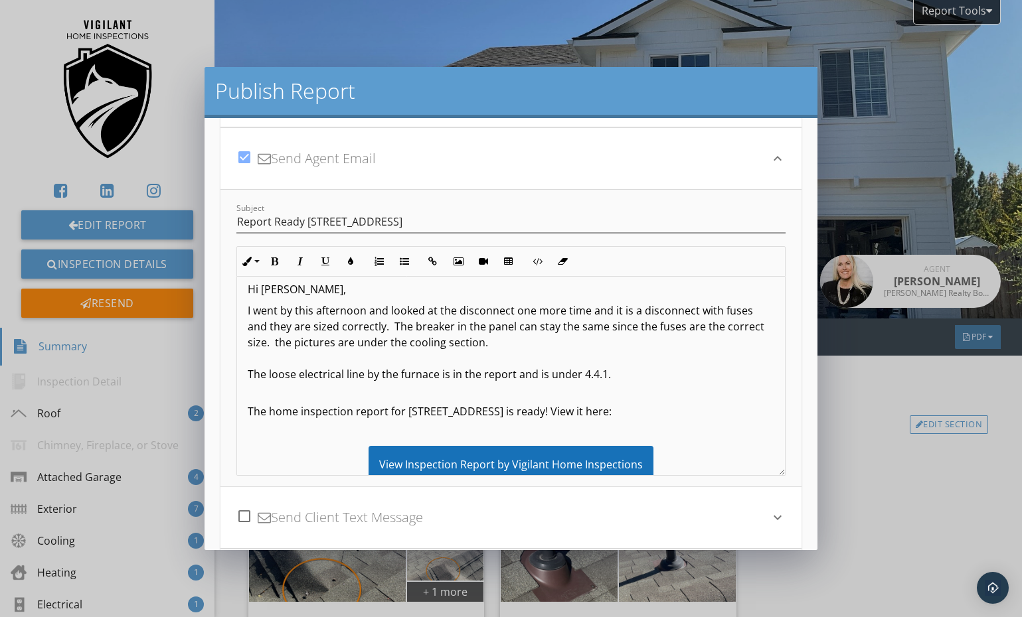
click at [254, 343] on p "I went by this afternoon and looked at the disconnect one more time and it is a…" at bounding box center [511, 351] width 526 height 96
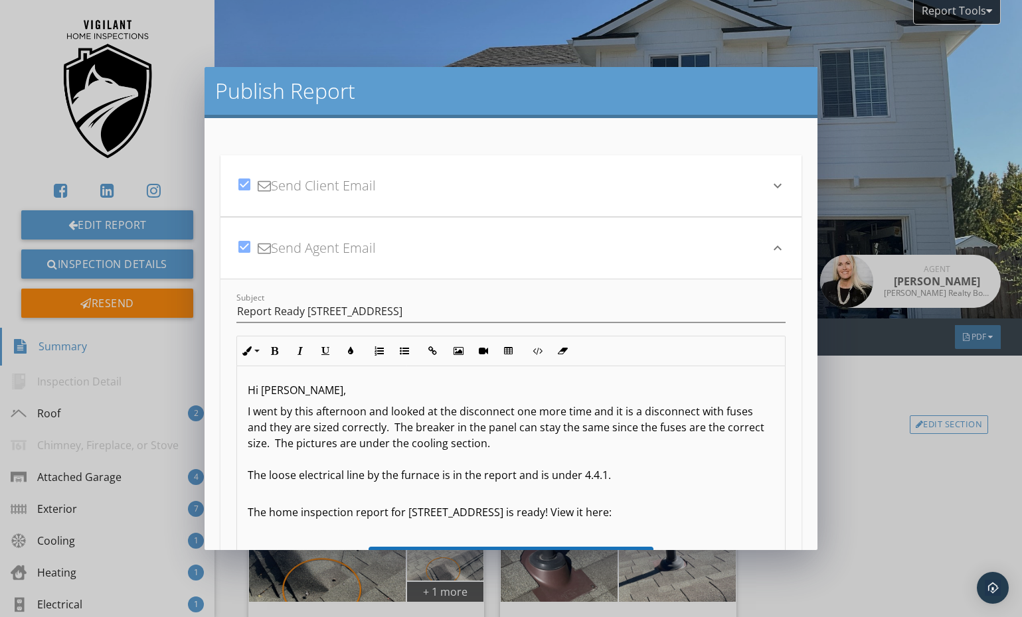
scroll to position [0, 0]
click at [325, 193] on div "check_box Send Client Email" at bounding box center [502, 185] width 533 height 45
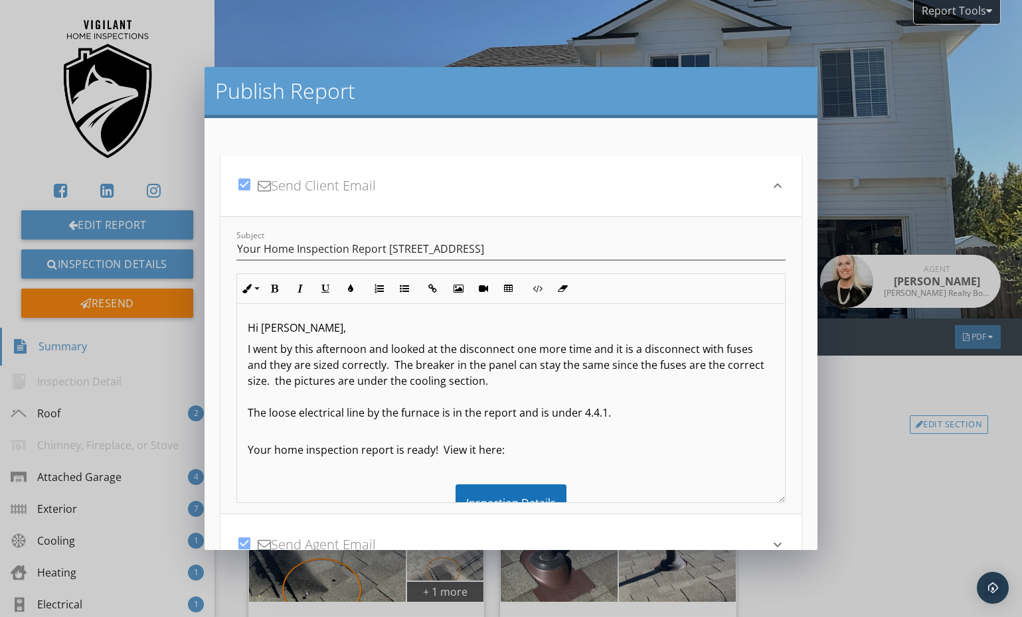
click at [252, 380] on p "I went by this afternoon and looked at the disconnect one more time and it is a…" at bounding box center [511, 389] width 526 height 96
click at [770, 350] on p "I went by this afternoon and looked at the disconnect one more time and it is a…" at bounding box center [511, 389] width 526 height 96
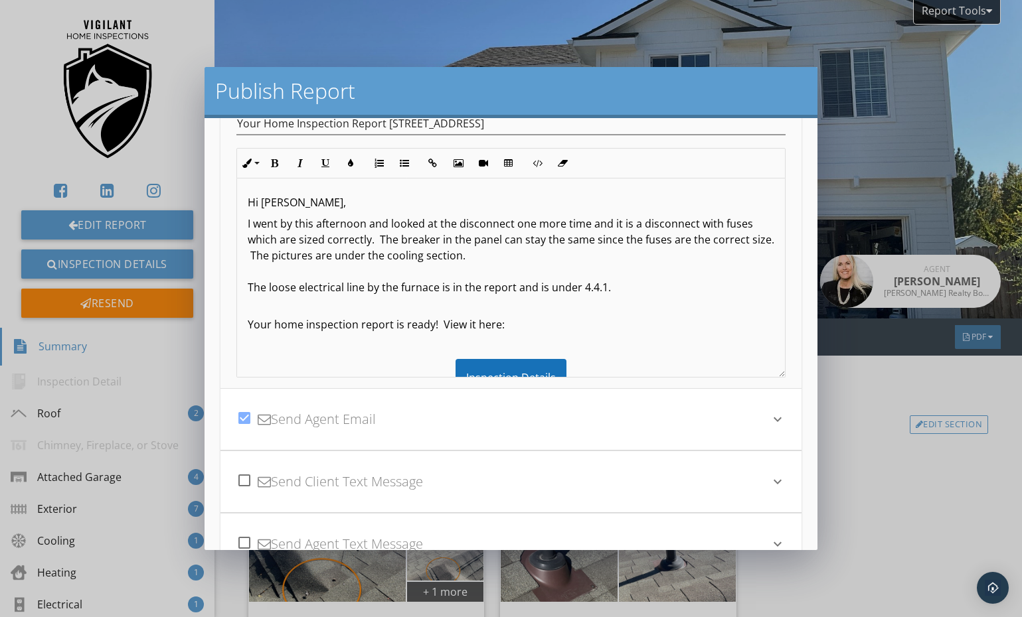
scroll to position [155, 0]
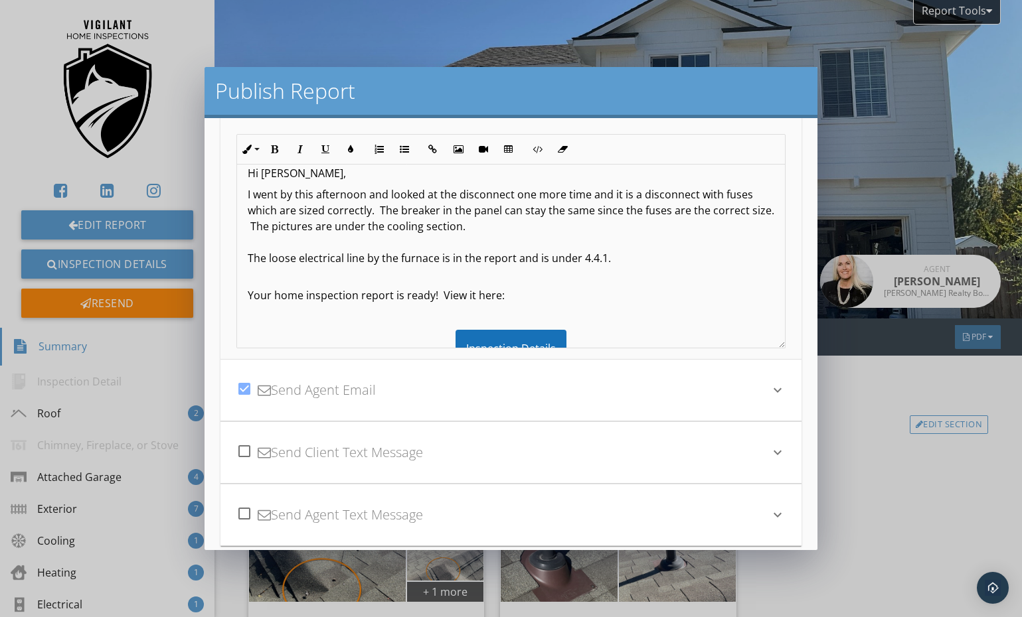
click at [328, 381] on div "check_box Send Agent Email" at bounding box center [502, 390] width 533 height 45
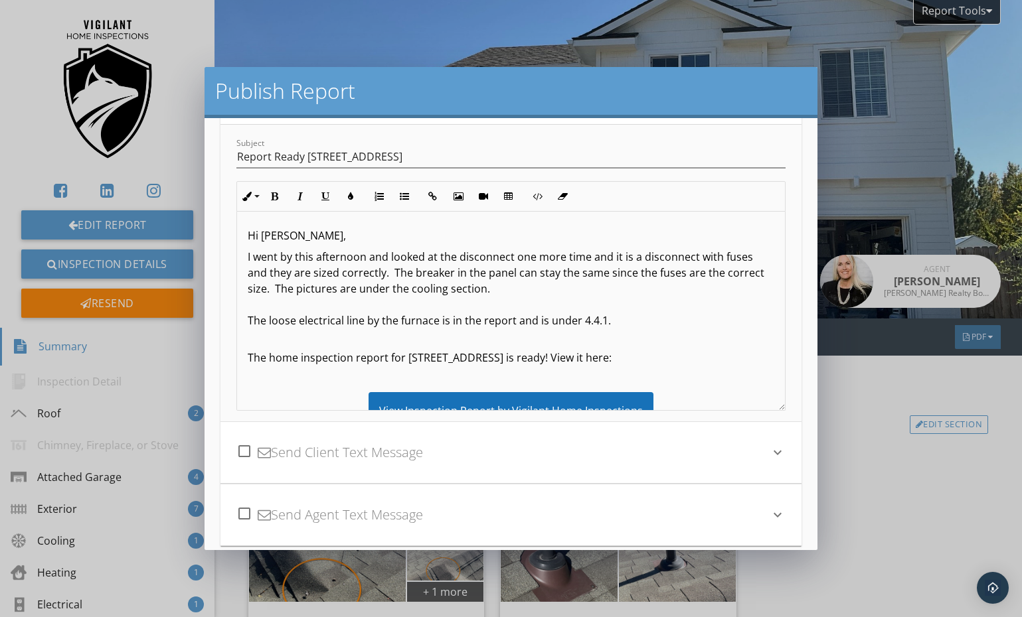
click at [775, 259] on div "Hi Elizabeth, I went by this afternoon and looked at the disconnect one more ti…" at bounding box center [511, 440] width 548 height 457
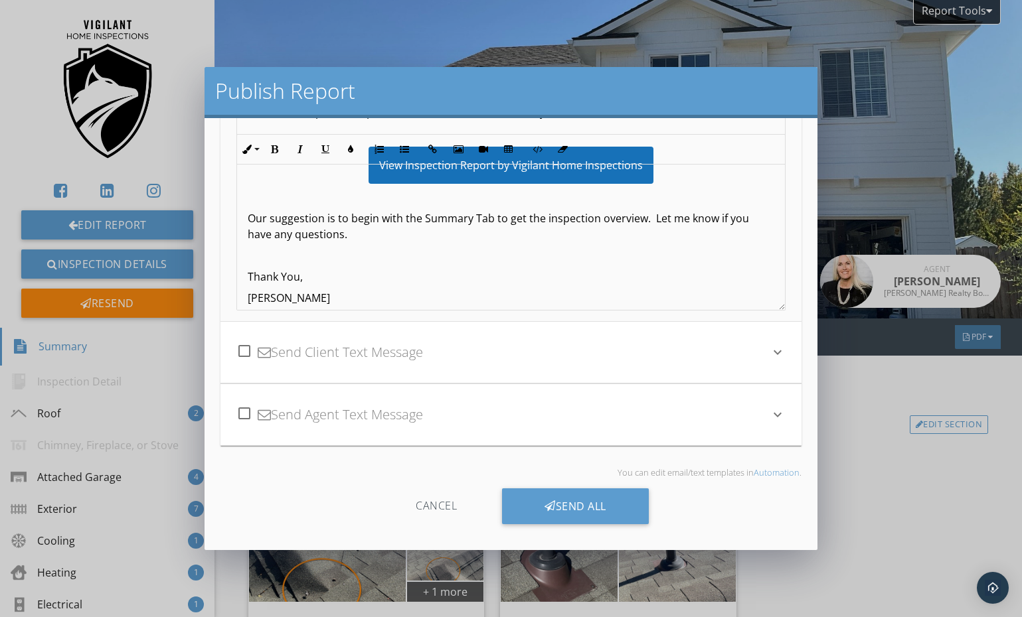
scroll to position [256, 0]
click at [548, 502] on icon at bounding box center [549, 506] width 11 height 15
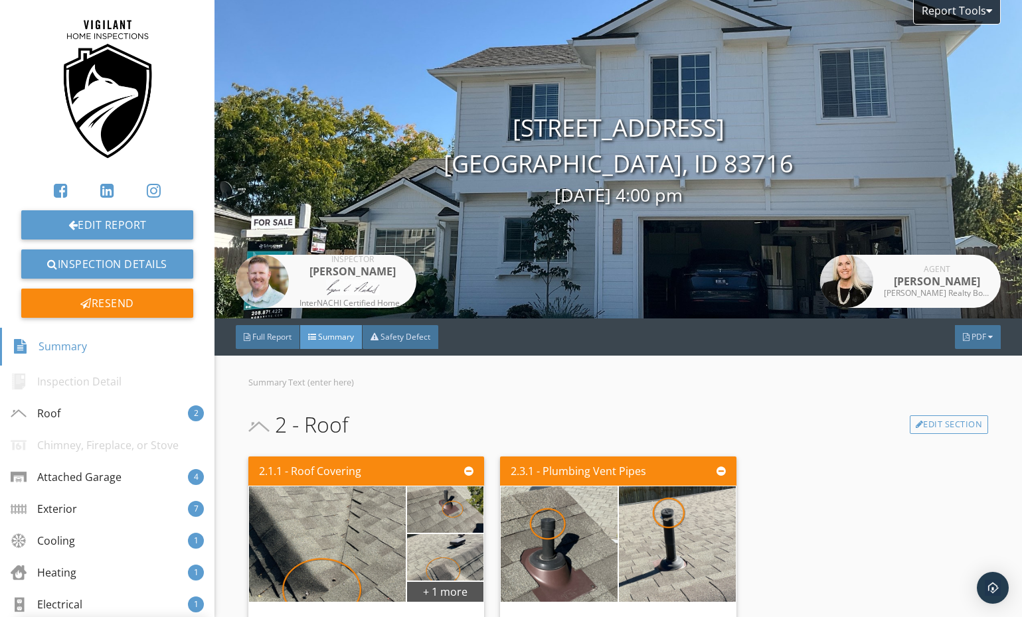
scroll to position [110, 0]
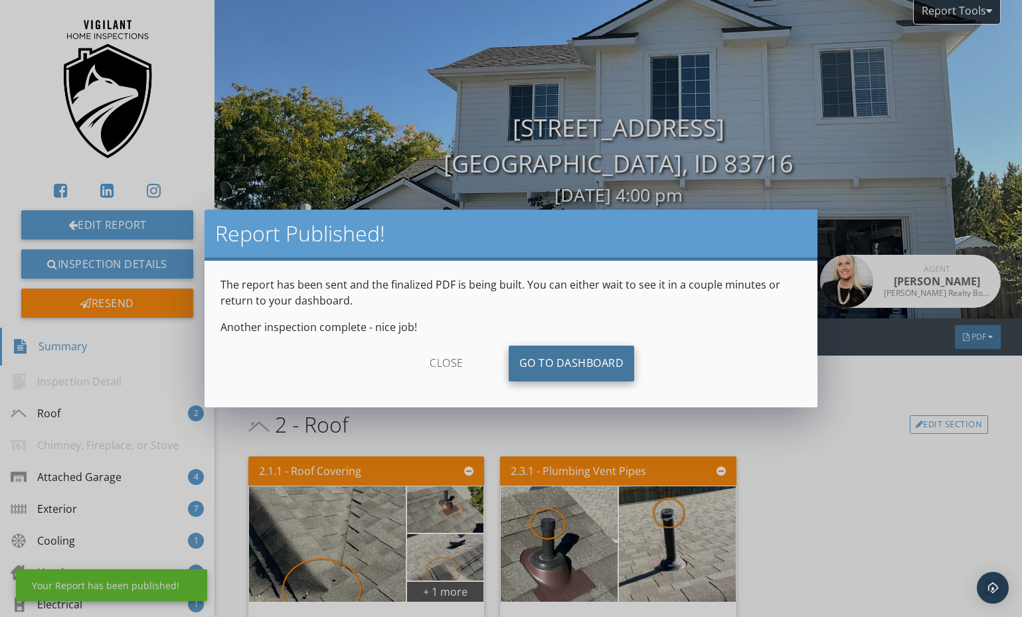
click at [591, 362] on link "Go To Dashboard" at bounding box center [571, 364] width 126 height 36
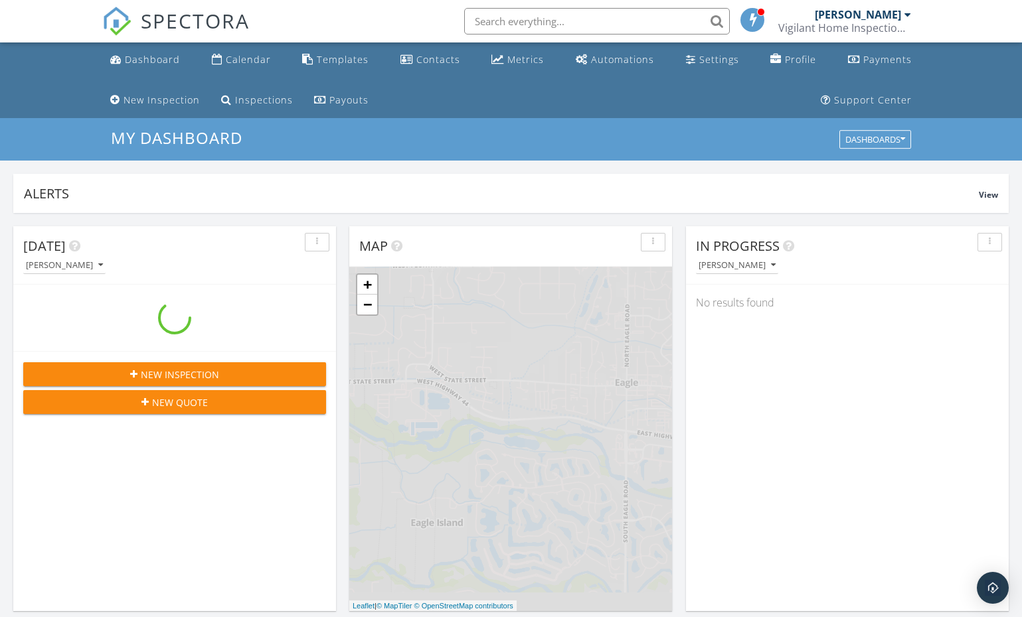
scroll to position [1209, 1022]
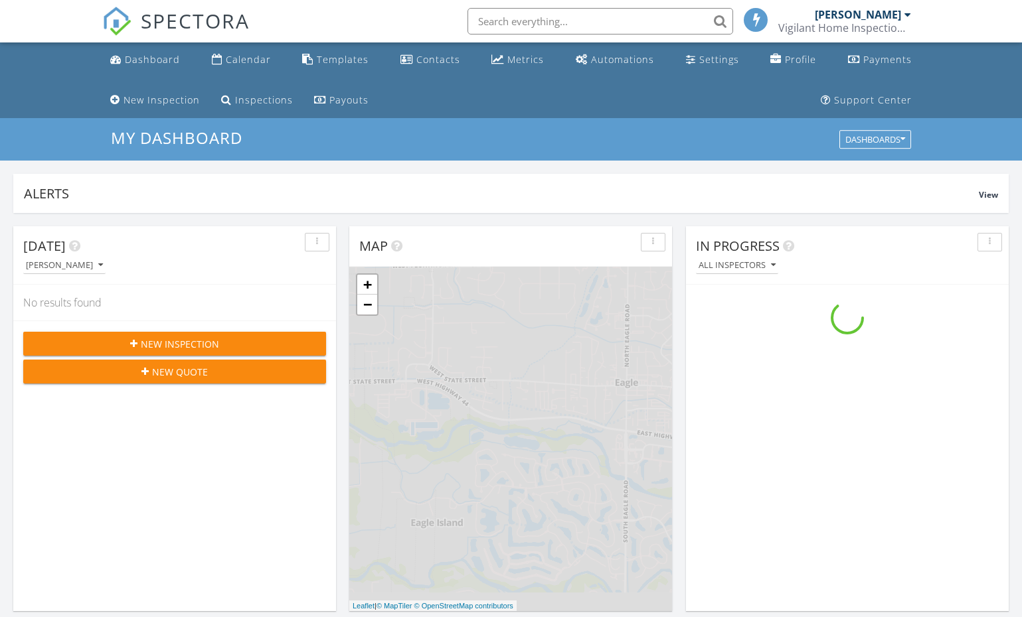
scroll to position [1209, 1022]
